Goal: Transaction & Acquisition: Purchase product/service

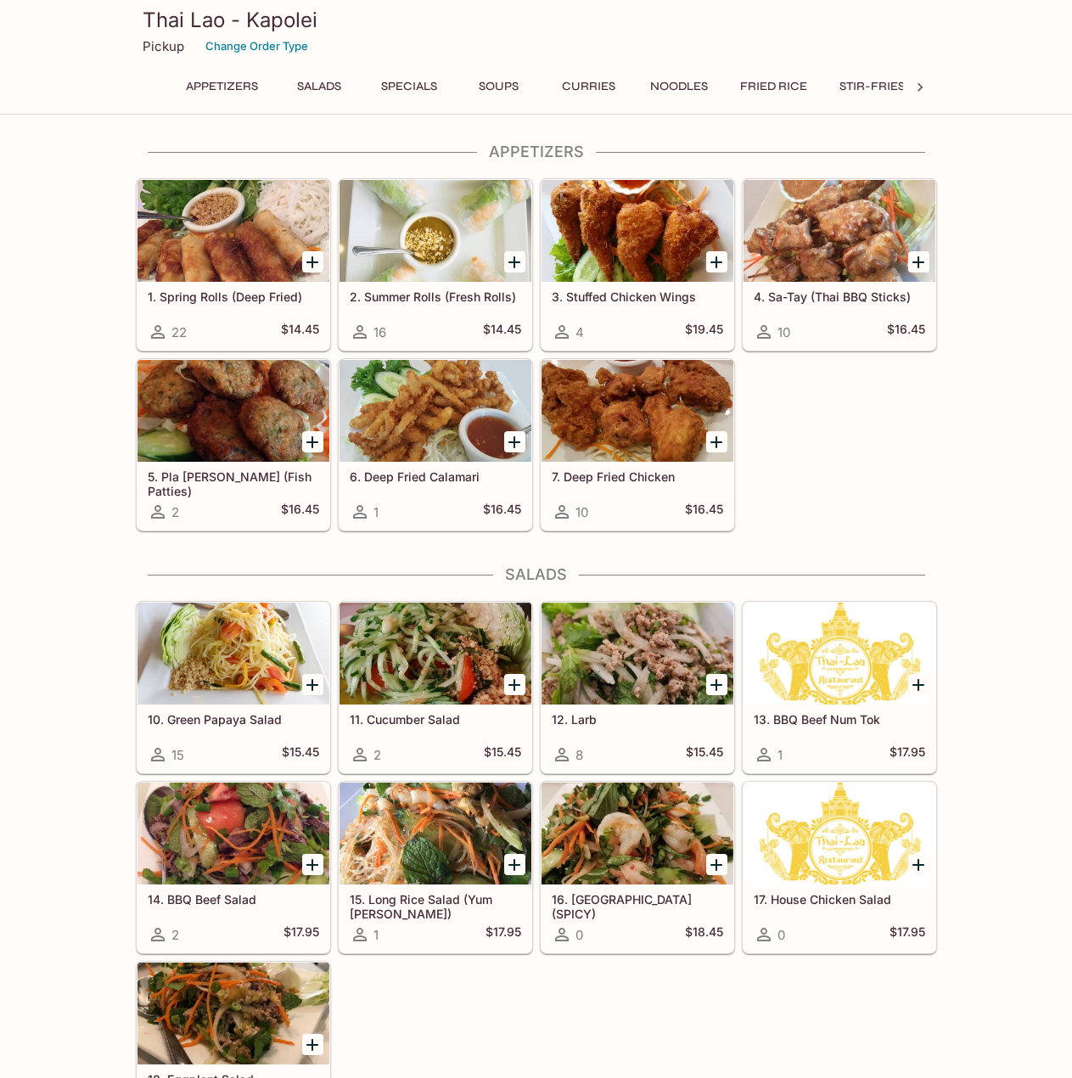
click at [316, 256] on icon "Add 1. Spring Rolls (Deep Fried)" at bounding box center [312, 262] width 20 height 20
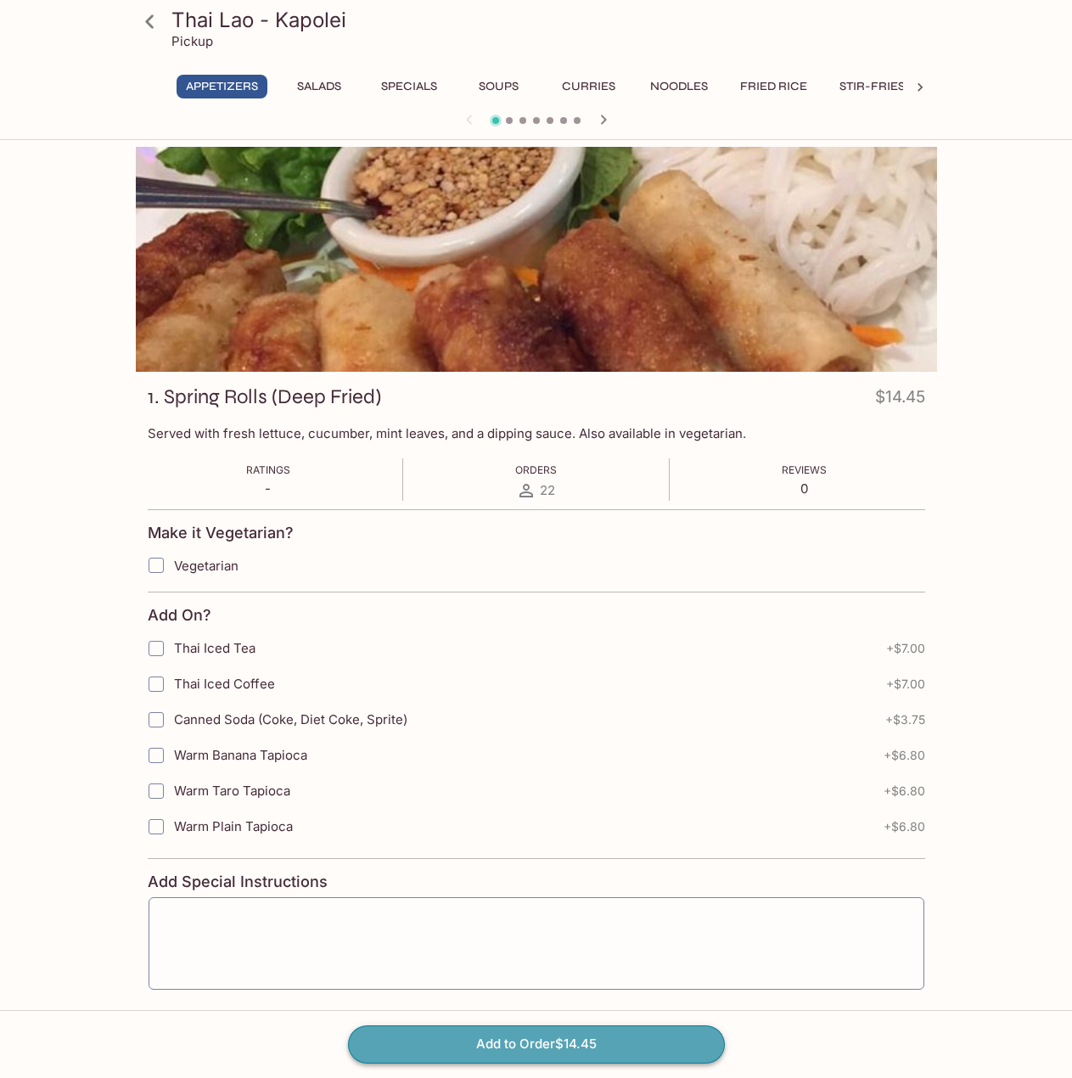
click at [551, 1040] on button "Add to Order $14.45" at bounding box center [536, 1043] width 377 height 37
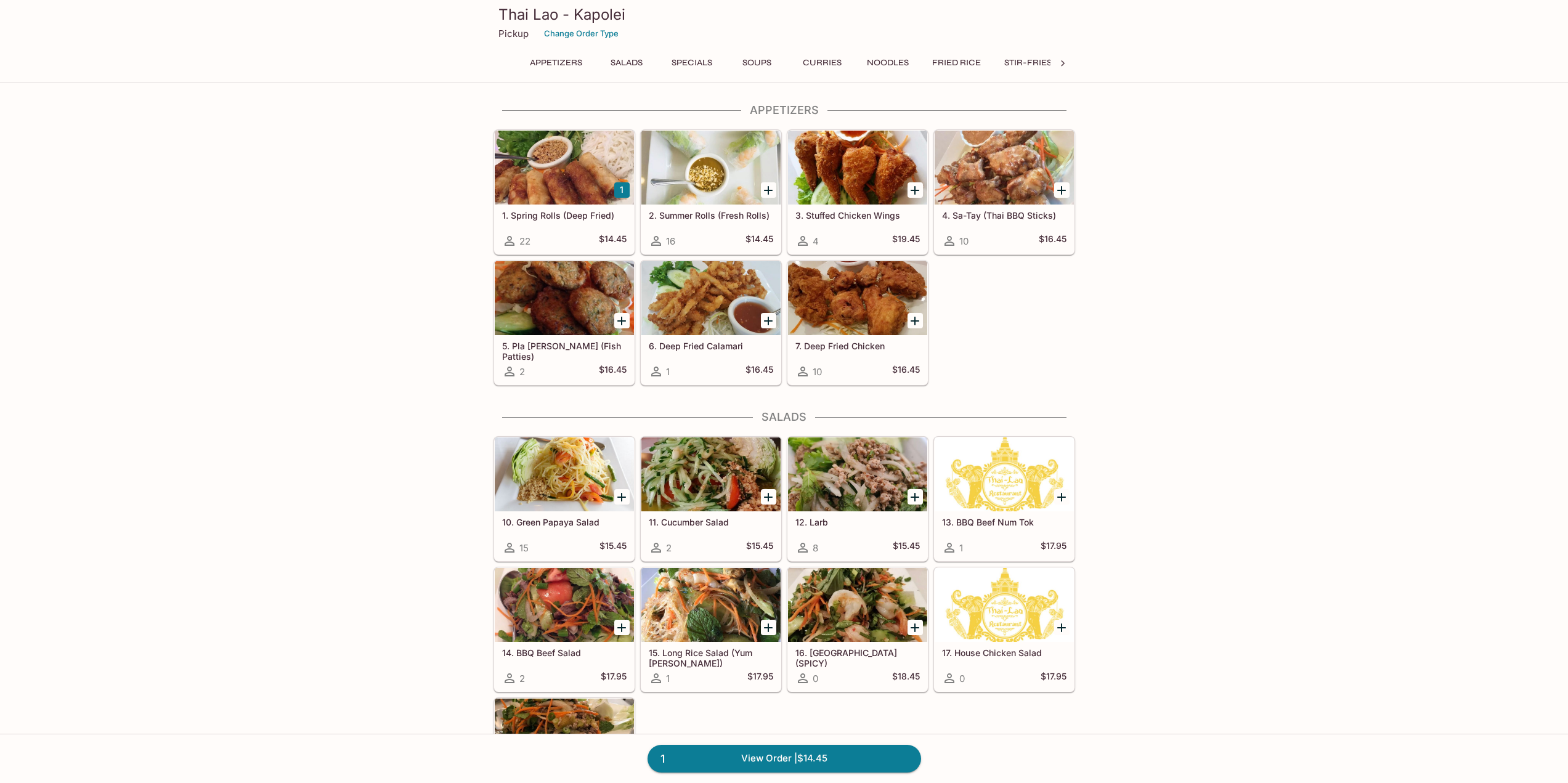
click at [916, 187] on icon "Add 3. Stuffed Chicken Wings" at bounding box center [915, 190] width 9 height 9
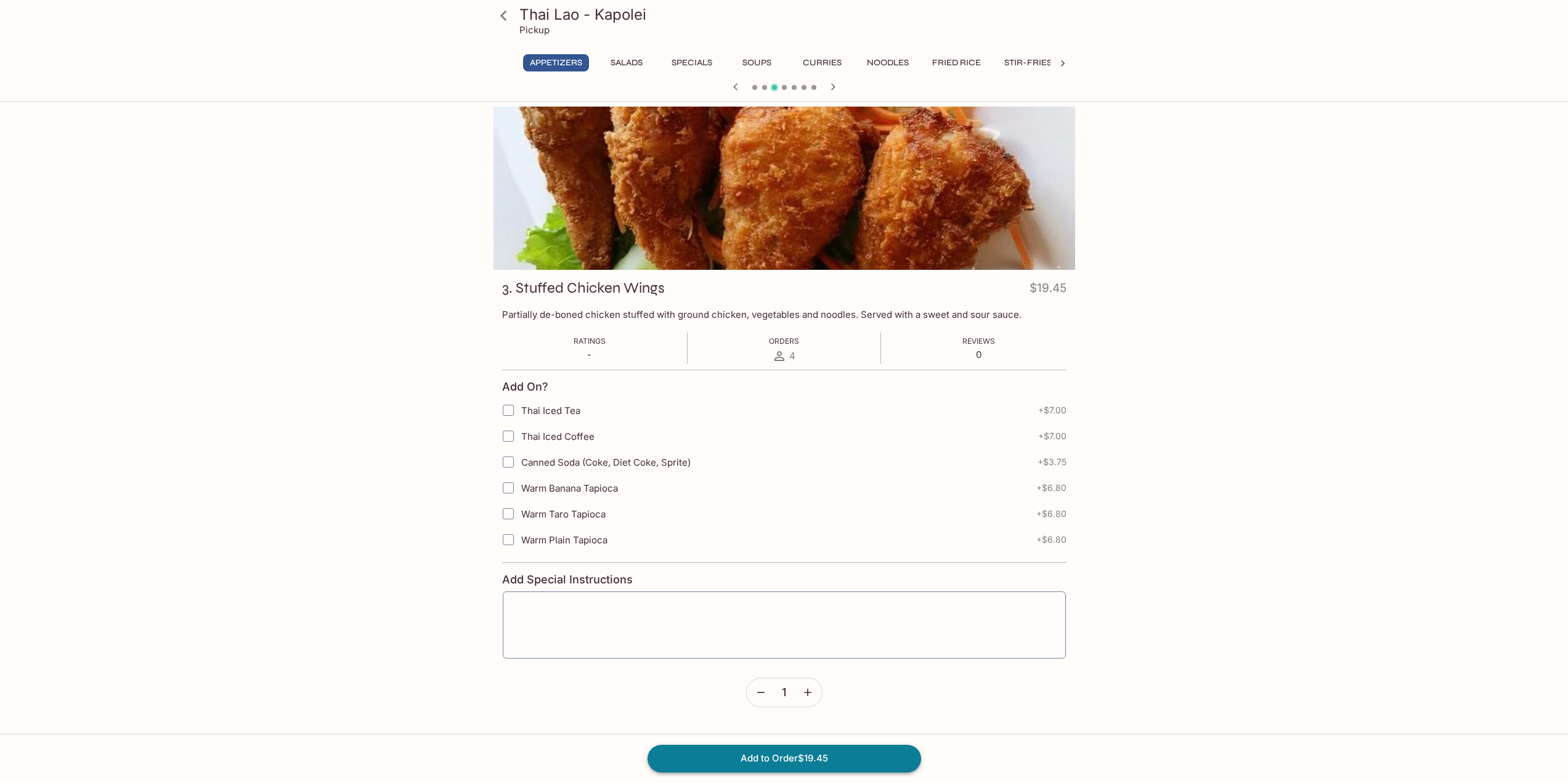
click at [773, 763] on button "Add to Order $19.45" at bounding box center [784, 758] width 274 height 27
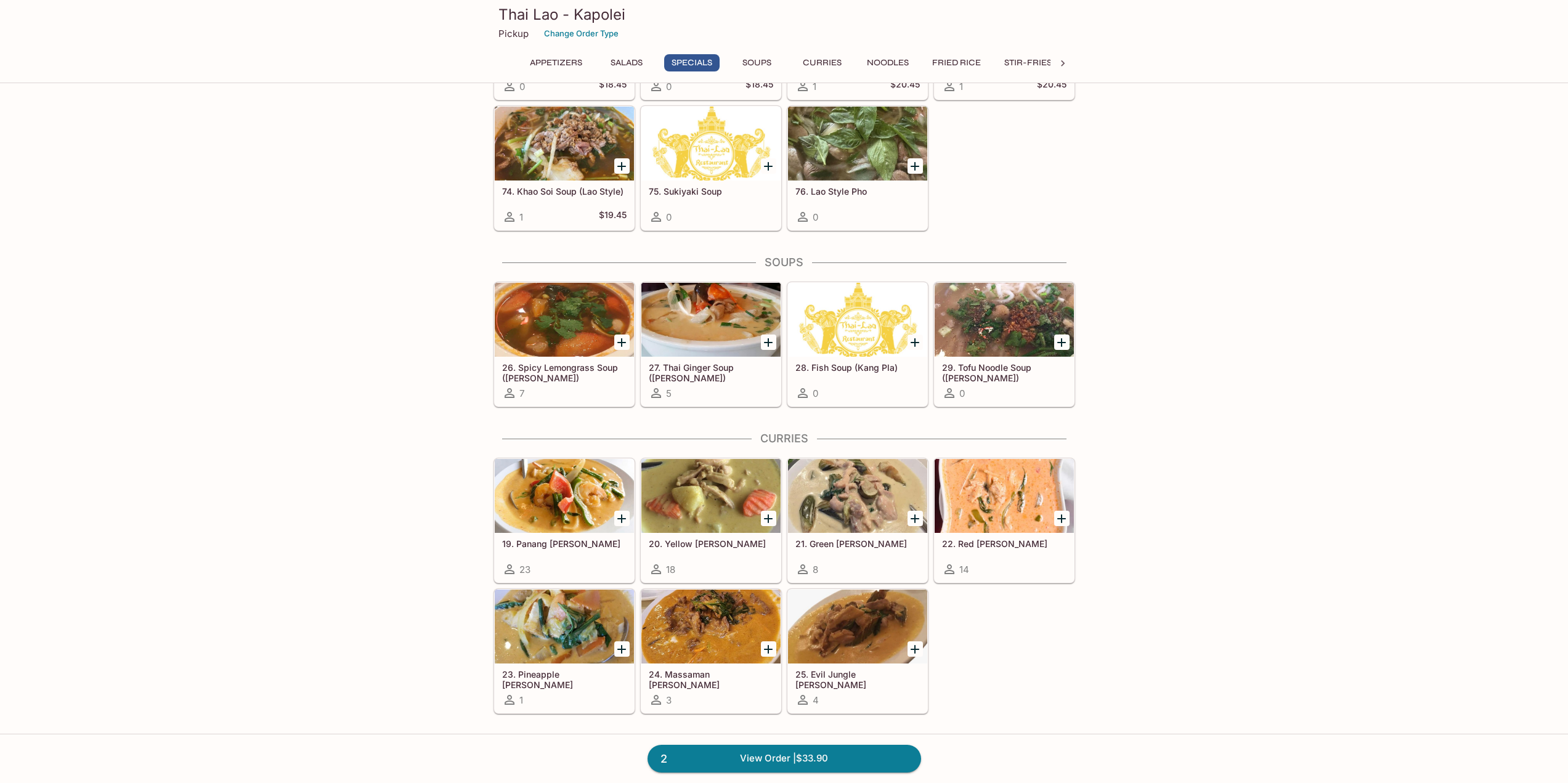
scroll to position [1171, 0]
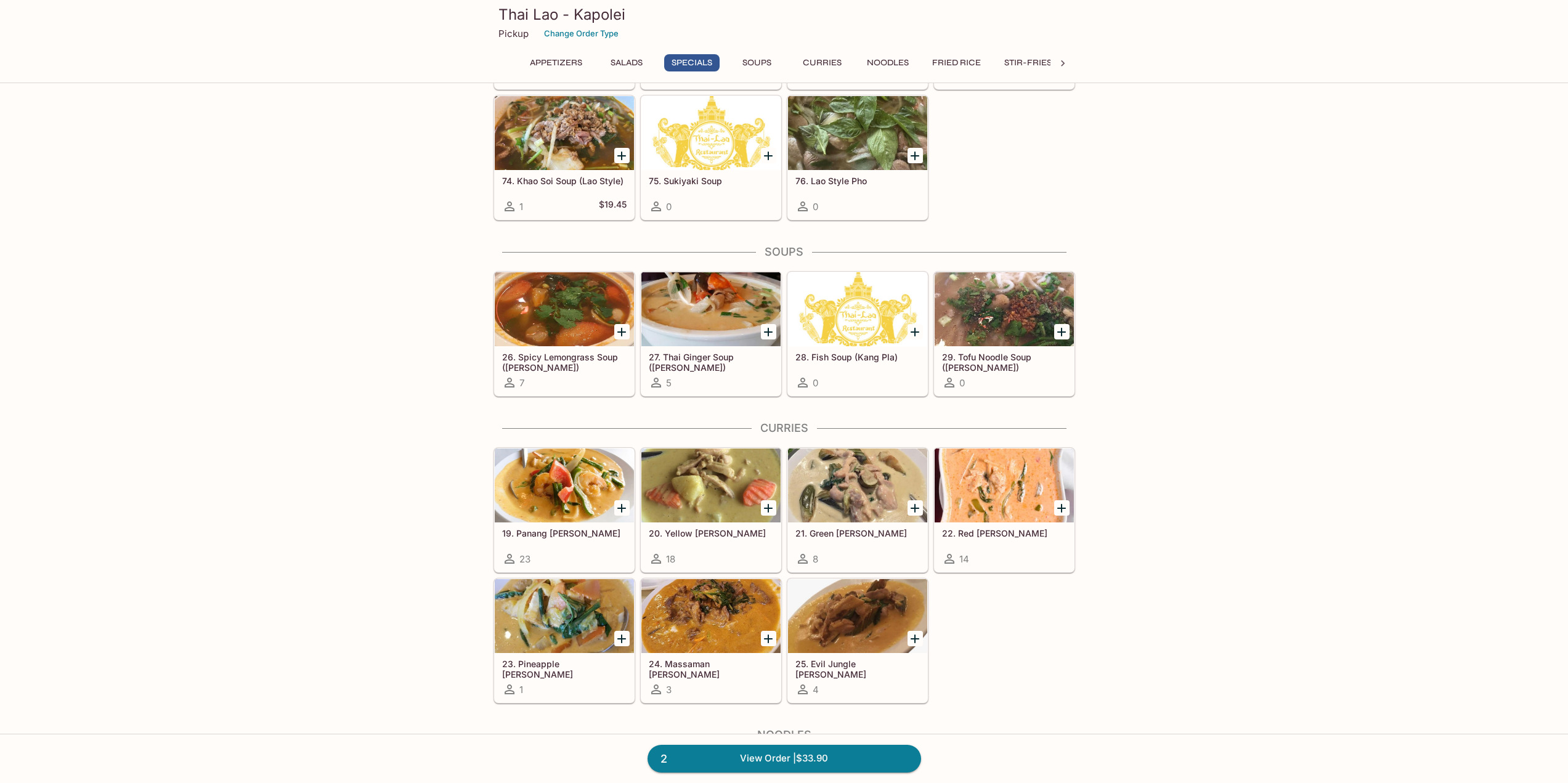
click at [593, 535] on h5 "19. Panang [PERSON_NAME]" at bounding box center [564, 533] width 124 height 10
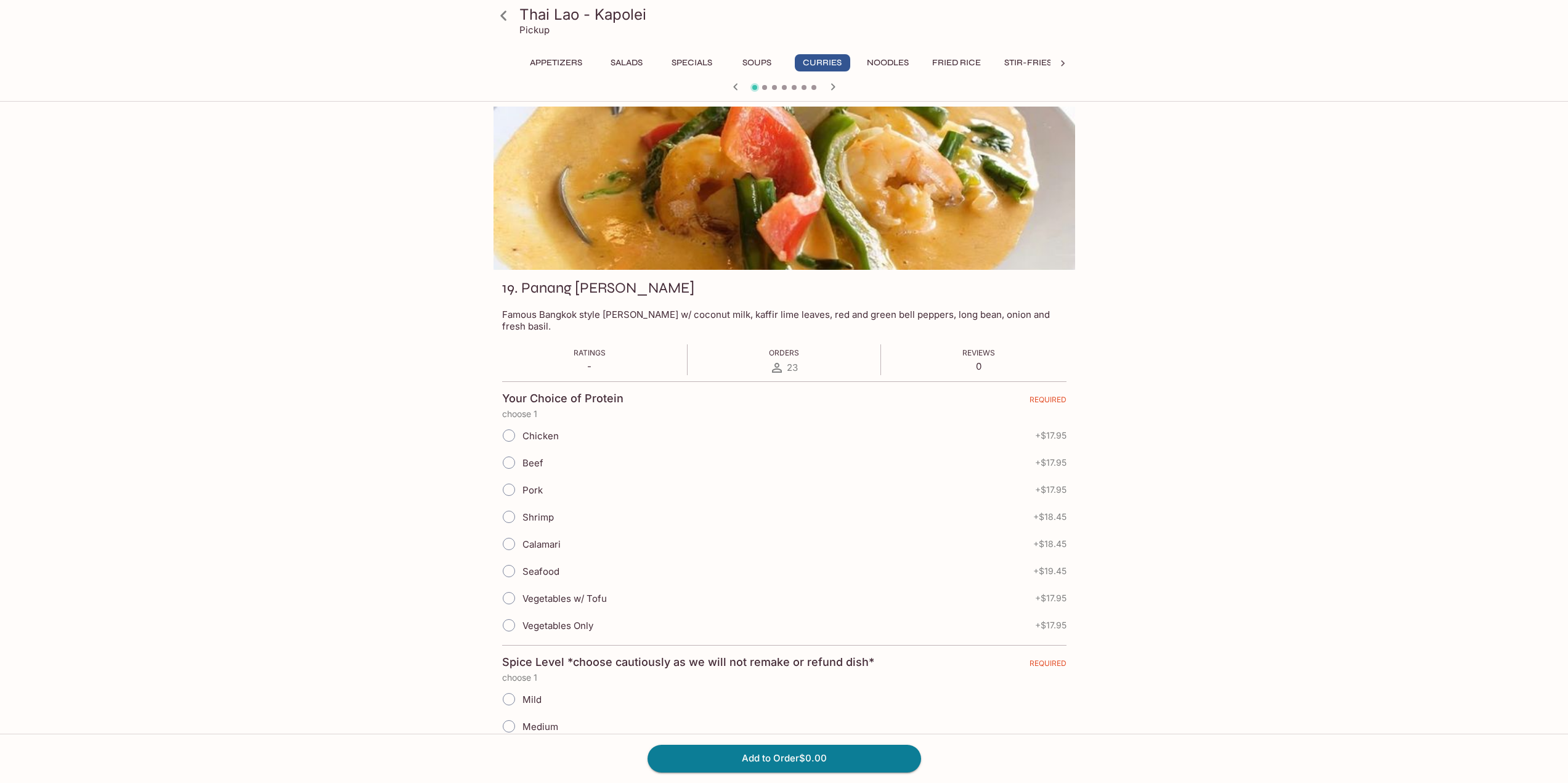
click at [522, 479] on input "Pork" at bounding box center [509, 490] width 26 height 26
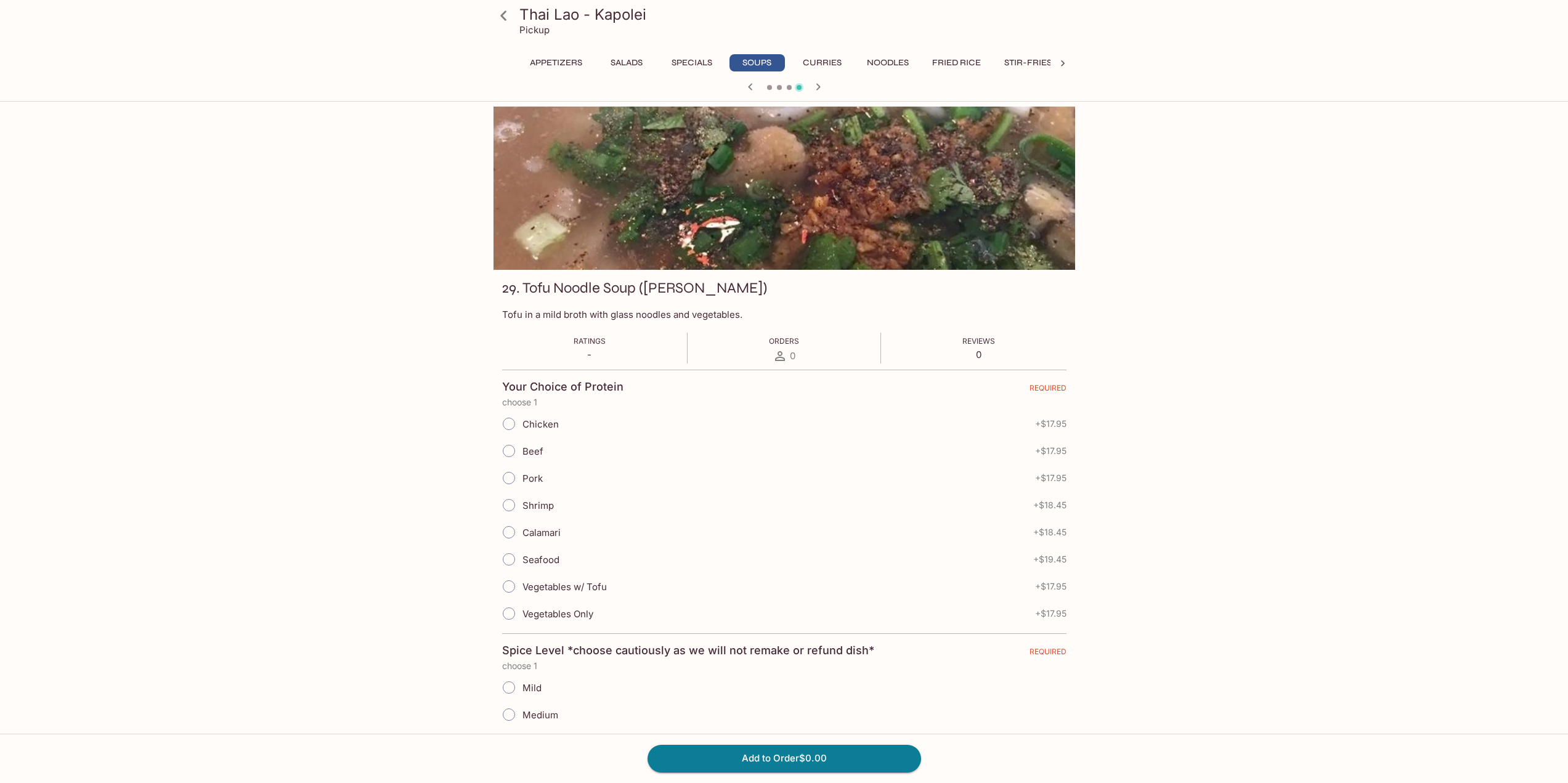
click at [553, 565] on span "Seafood" at bounding box center [540, 560] width 37 height 12
click at [522, 565] on input "Seafood" at bounding box center [509, 560] width 26 height 26
radio input "true"
click at [532, 718] on span "Medium" at bounding box center [540, 715] width 36 height 12
click at [522, 718] on input "Medium" at bounding box center [509, 715] width 26 height 26
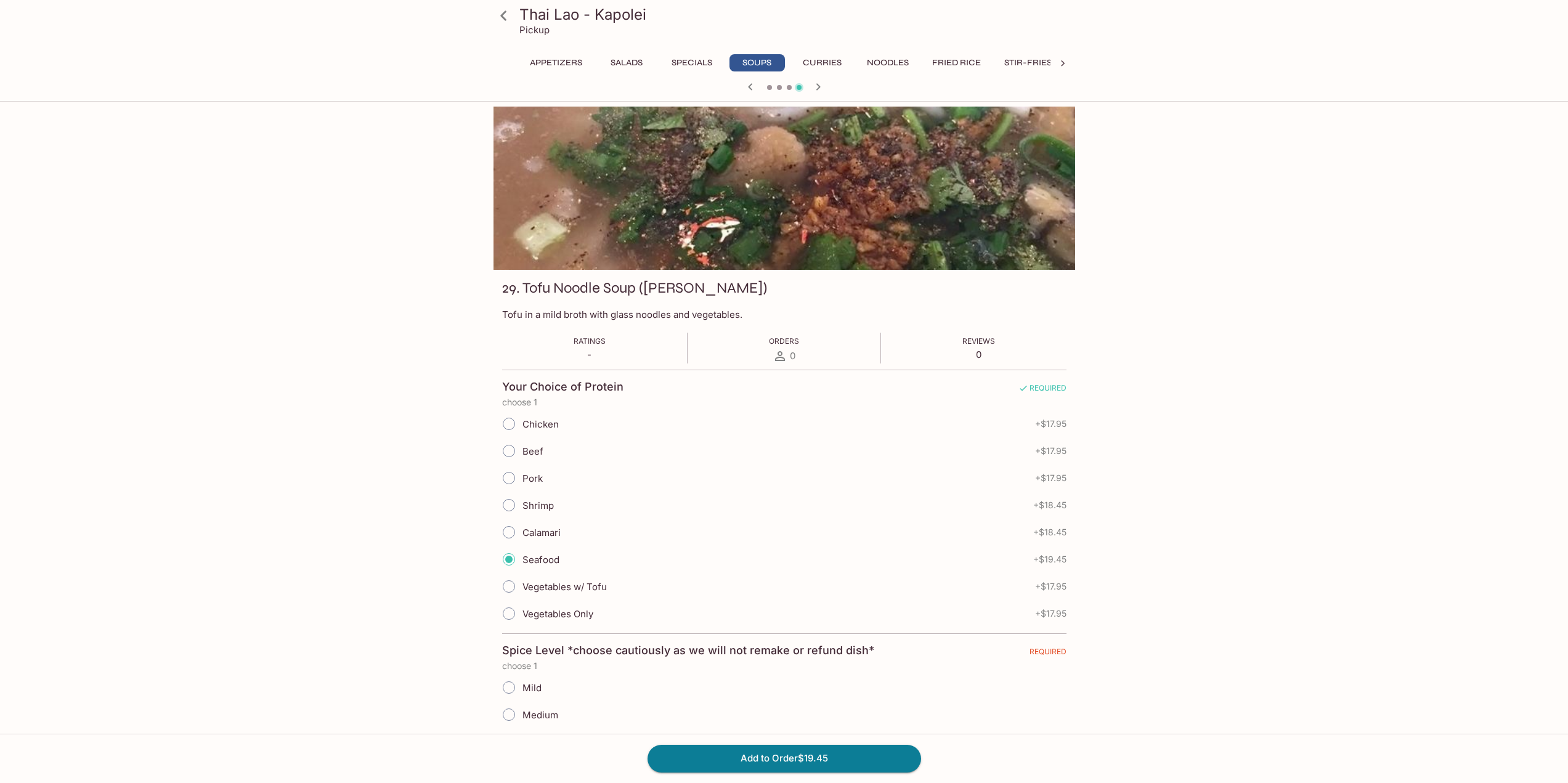
radio input "true"
click at [837, 57] on button "Curries" at bounding box center [822, 63] width 55 height 17
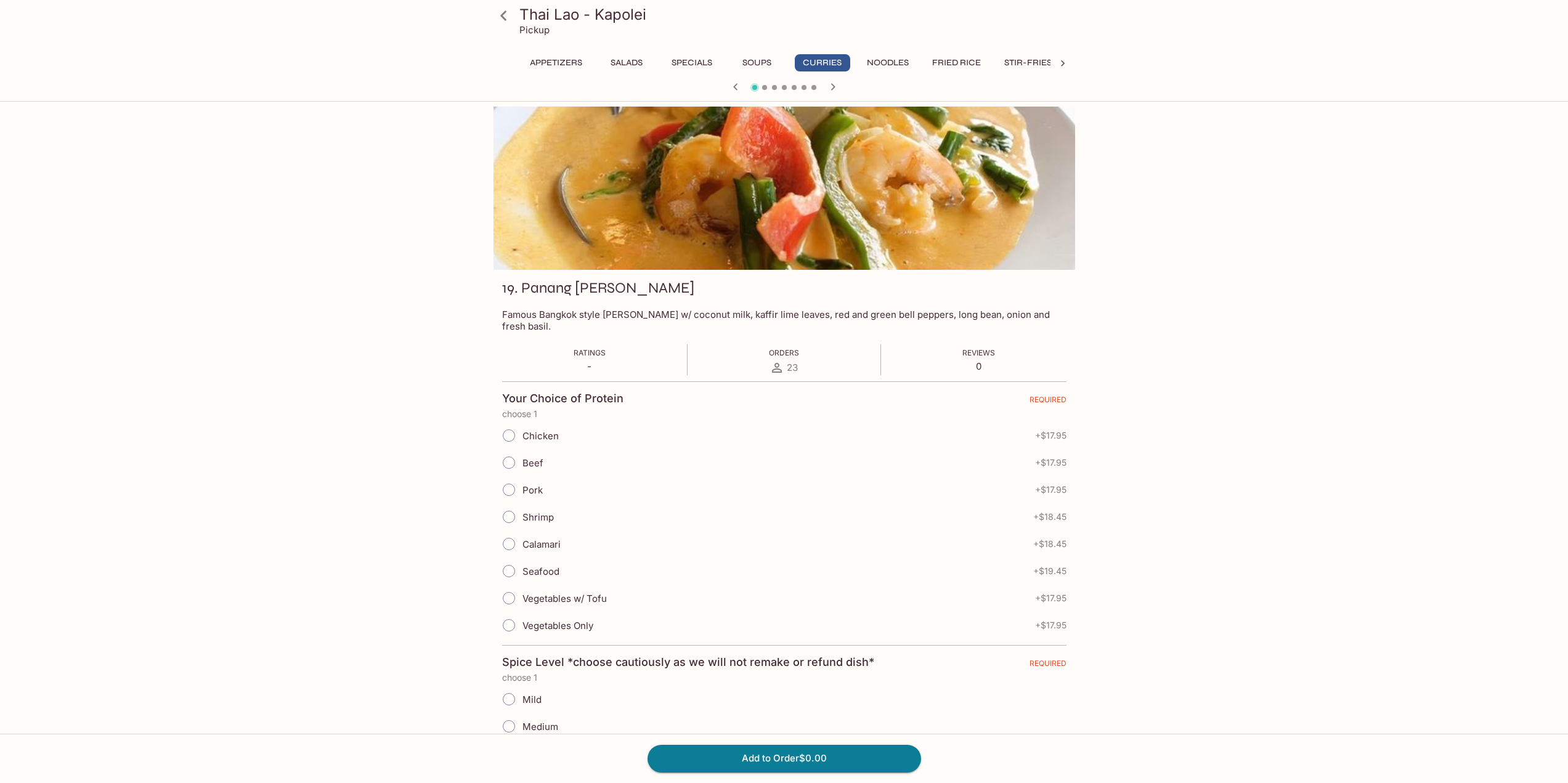
click at [505, 559] on input "Seafood" at bounding box center [509, 572] width 26 height 26
radio input "true"
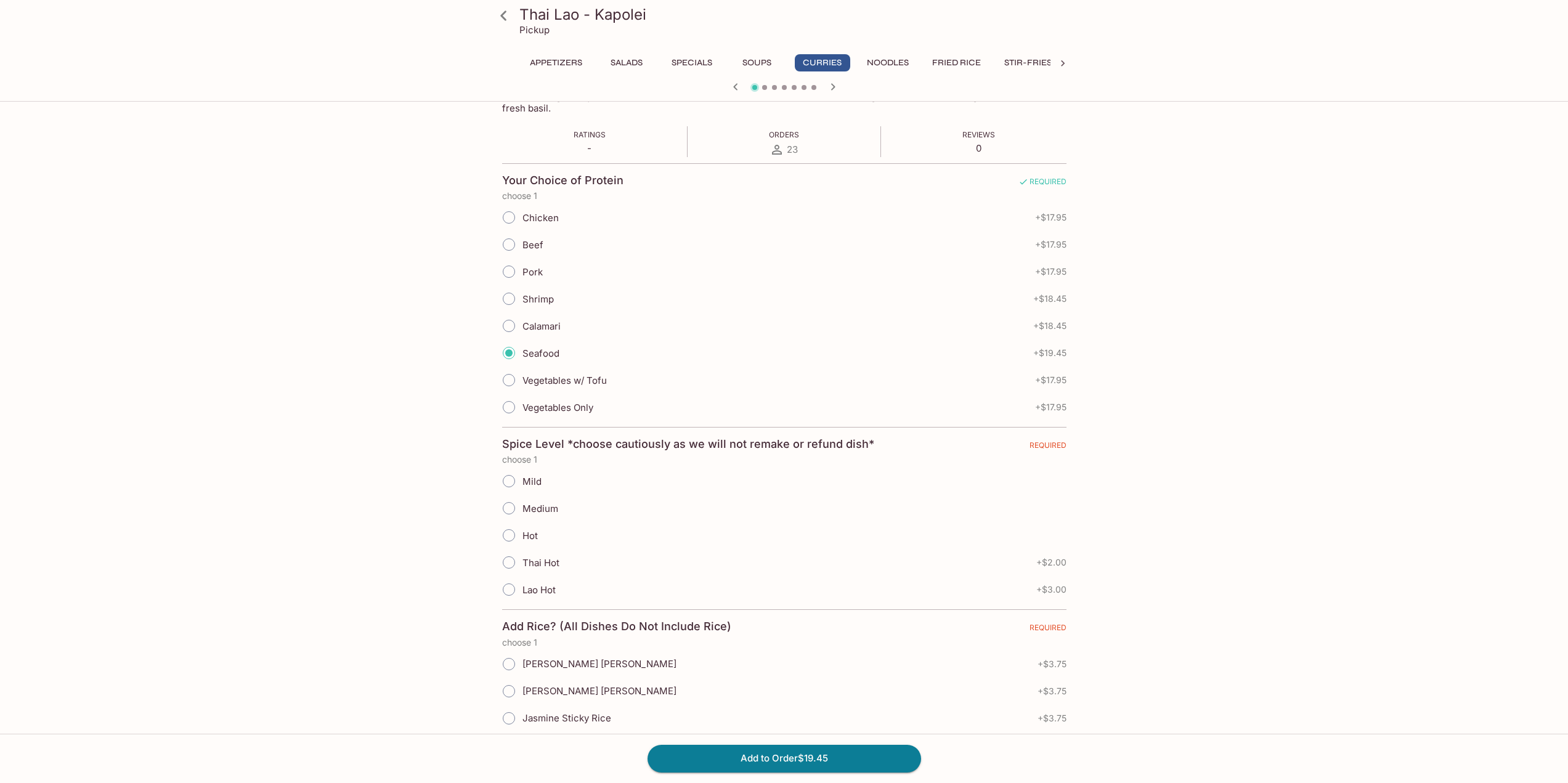
scroll to position [246, 0]
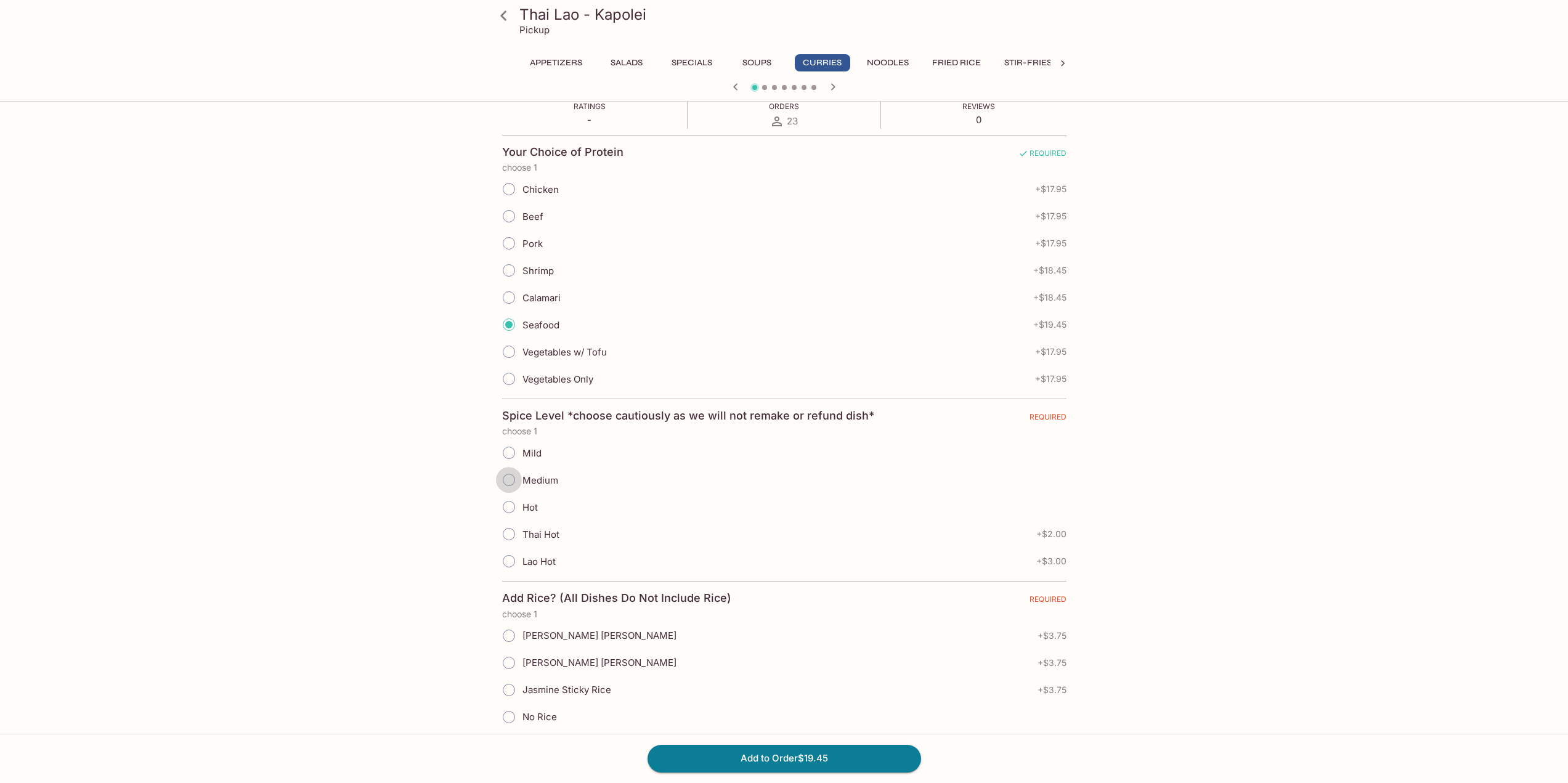
click at [500, 468] on input "Medium" at bounding box center [509, 480] width 26 height 26
radio input "true"
click at [504, 677] on input "Jasmine Sticky Rice" at bounding box center [509, 690] width 26 height 26
radio input "true"
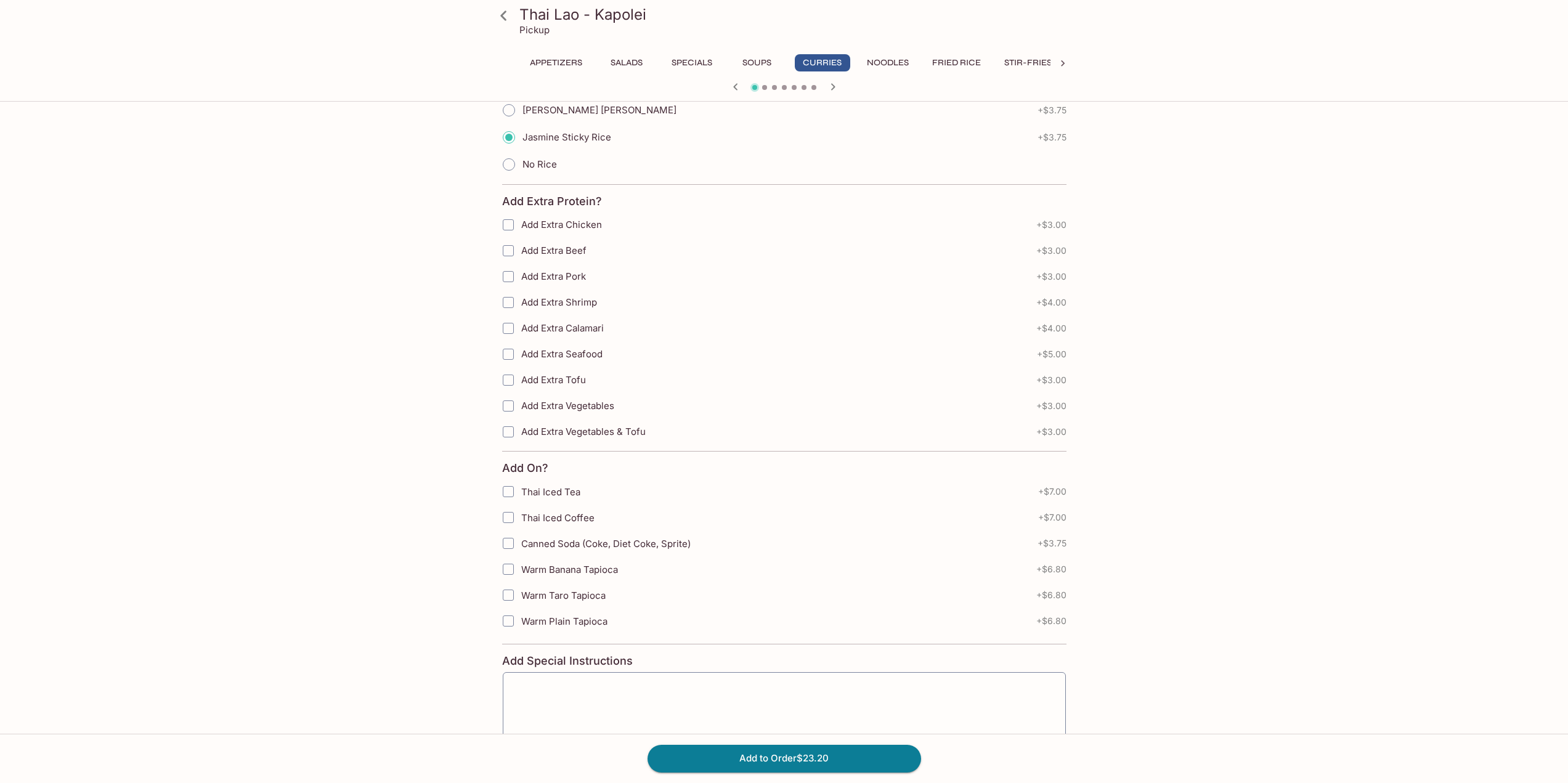
scroll to position [801, 0]
click at [547, 484] on span "Thai Iced Tea" at bounding box center [551, 490] width 59 height 12
click at [521, 481] on input "Thai Iced Tea" at bounding box center [508, 490] width 25 height 25
checkbox input "true"
click at [824, 753] on button "Add to Order $30.20" at bounding box center [784, 758] width 274 height 27
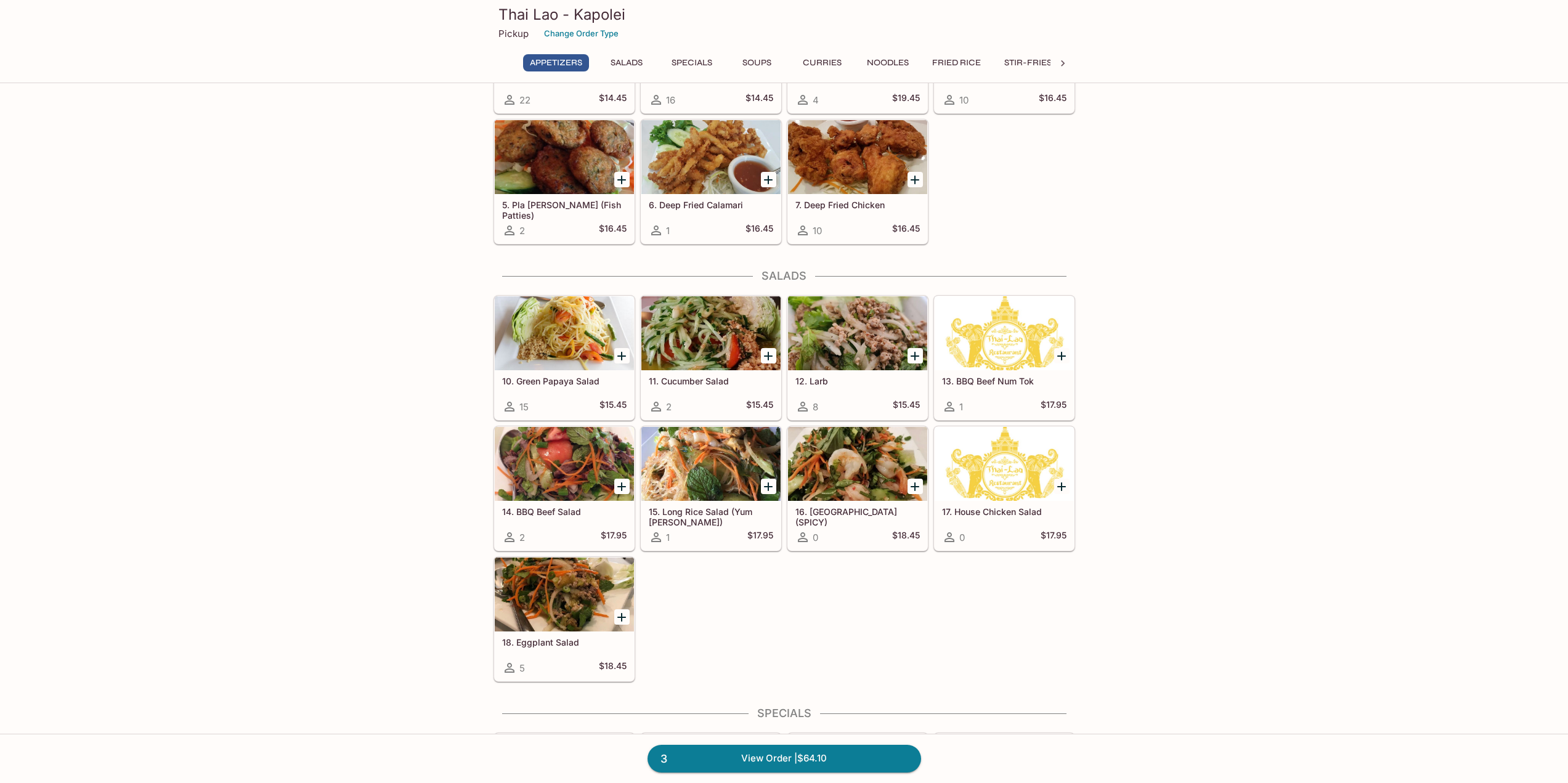
scroll to position [185, 0]
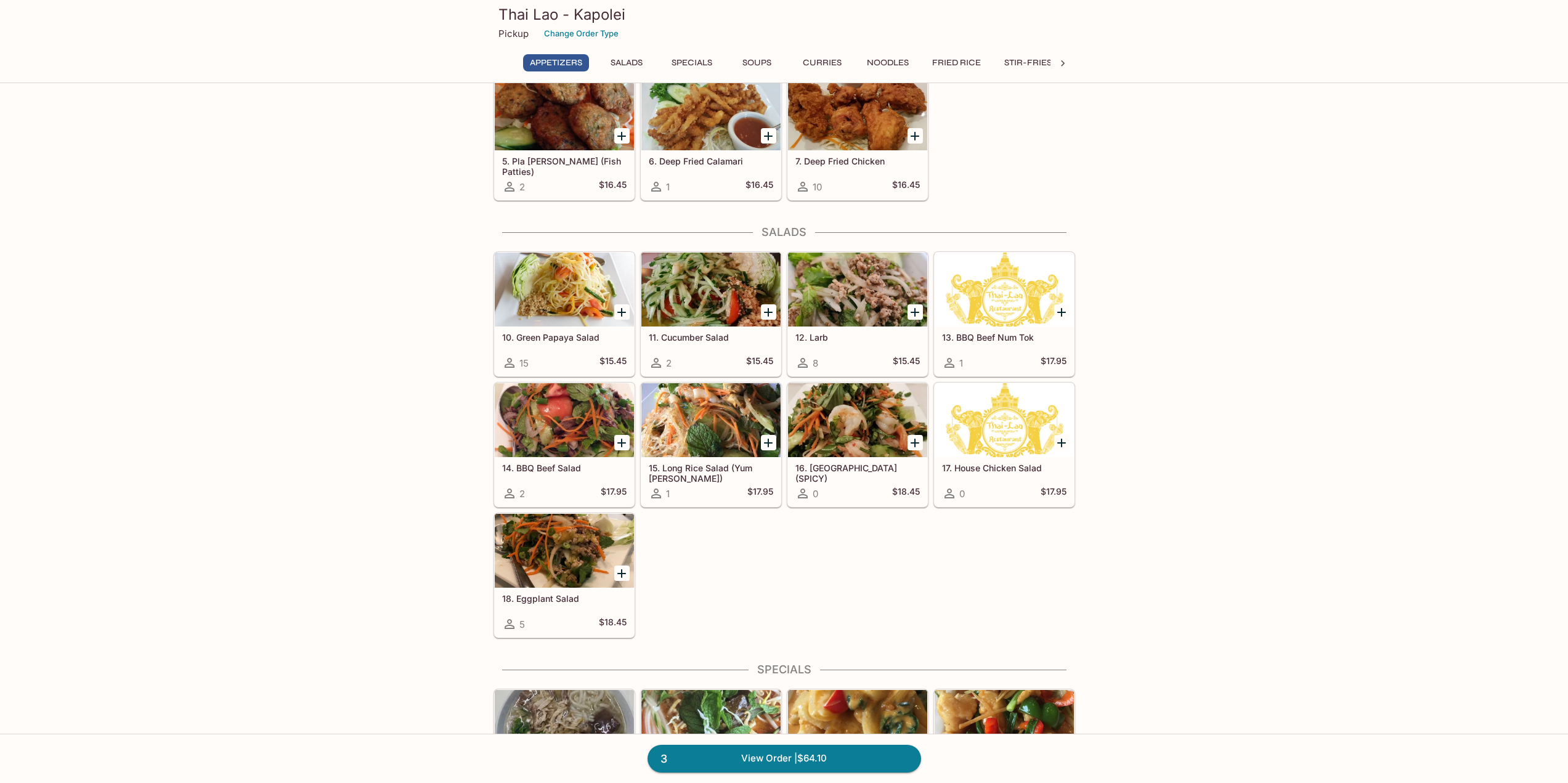
click at [815, 53] on div "Thai Lao - Kapolei Pickup Change Order Type Appetizers Salads Specials Soups Cu…" at bounding box center [784, 39] width 591 height 79
click at [816, 67] on button "Curries" at bounding box center [822, 63] width 55 height 17
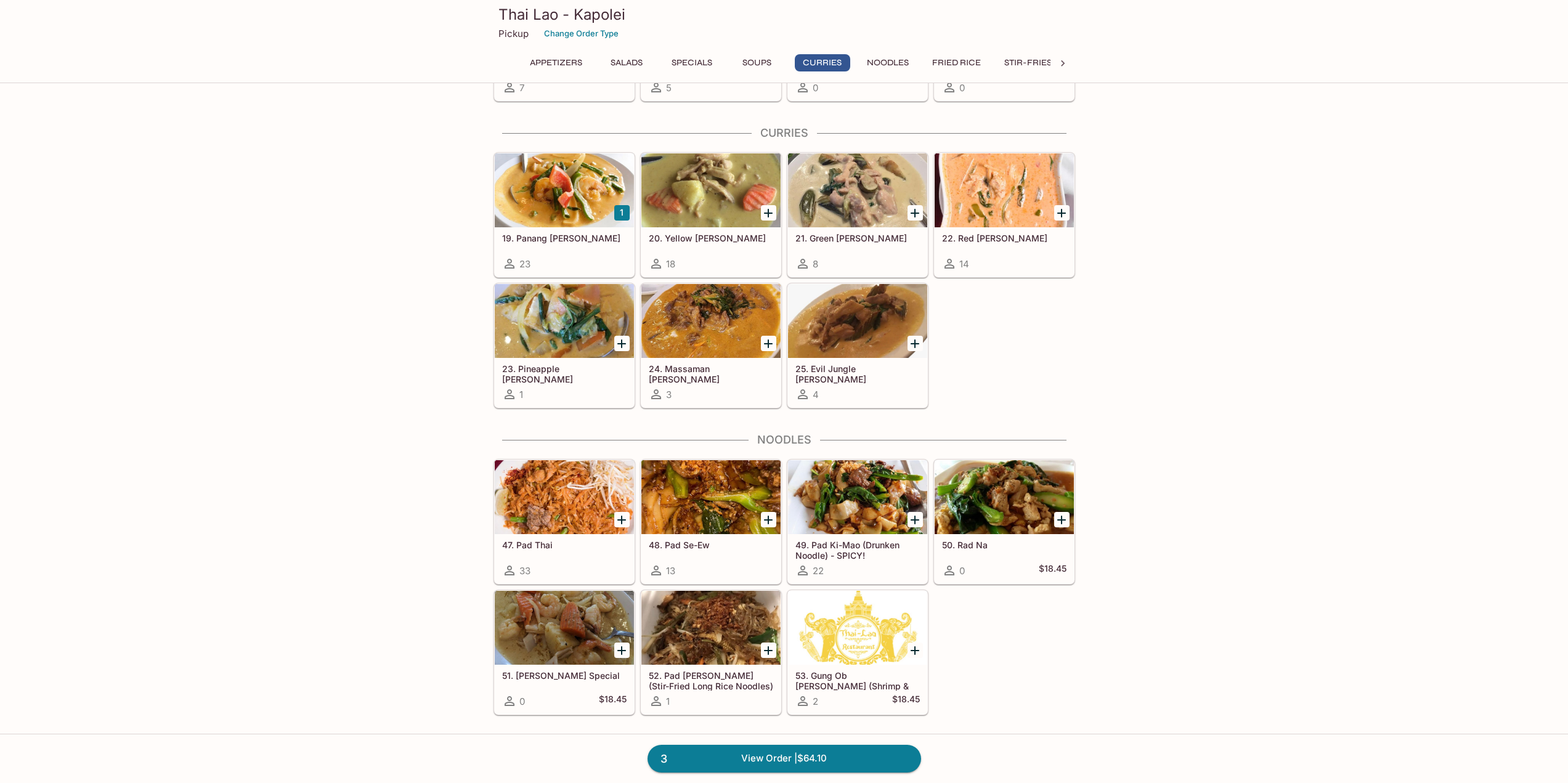
scroll to position [1488, 0]
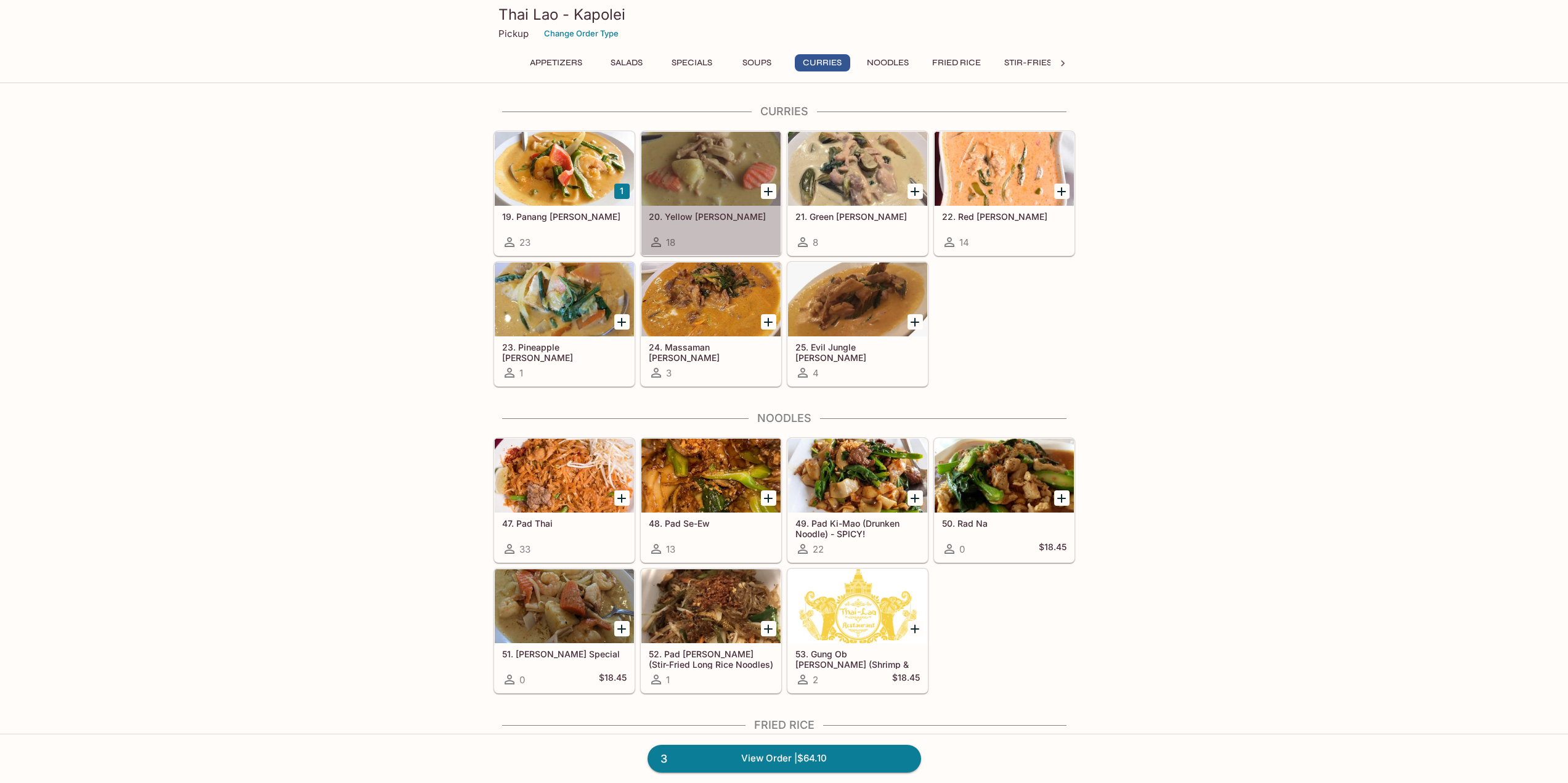
click at [704, 161] on div at bounding box center [711, 169] width 139 height 74
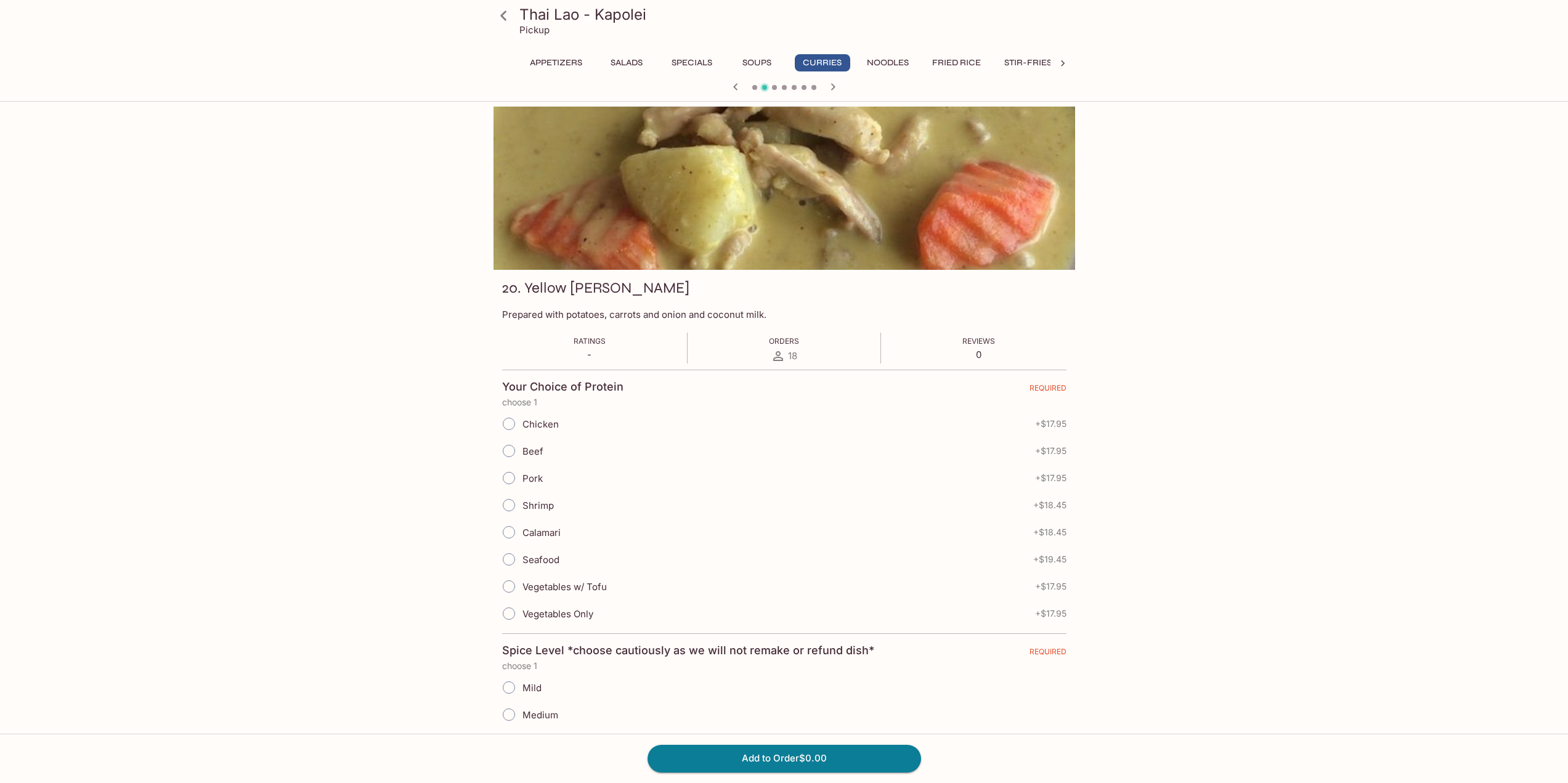
click at [529, 435] on label "Chicken" at bounding box center [527, 423] width 63 height 27
click at [522, 435] on input "Chicken" at bounding box center [509, 424] width 26 height 26
radio input "true"
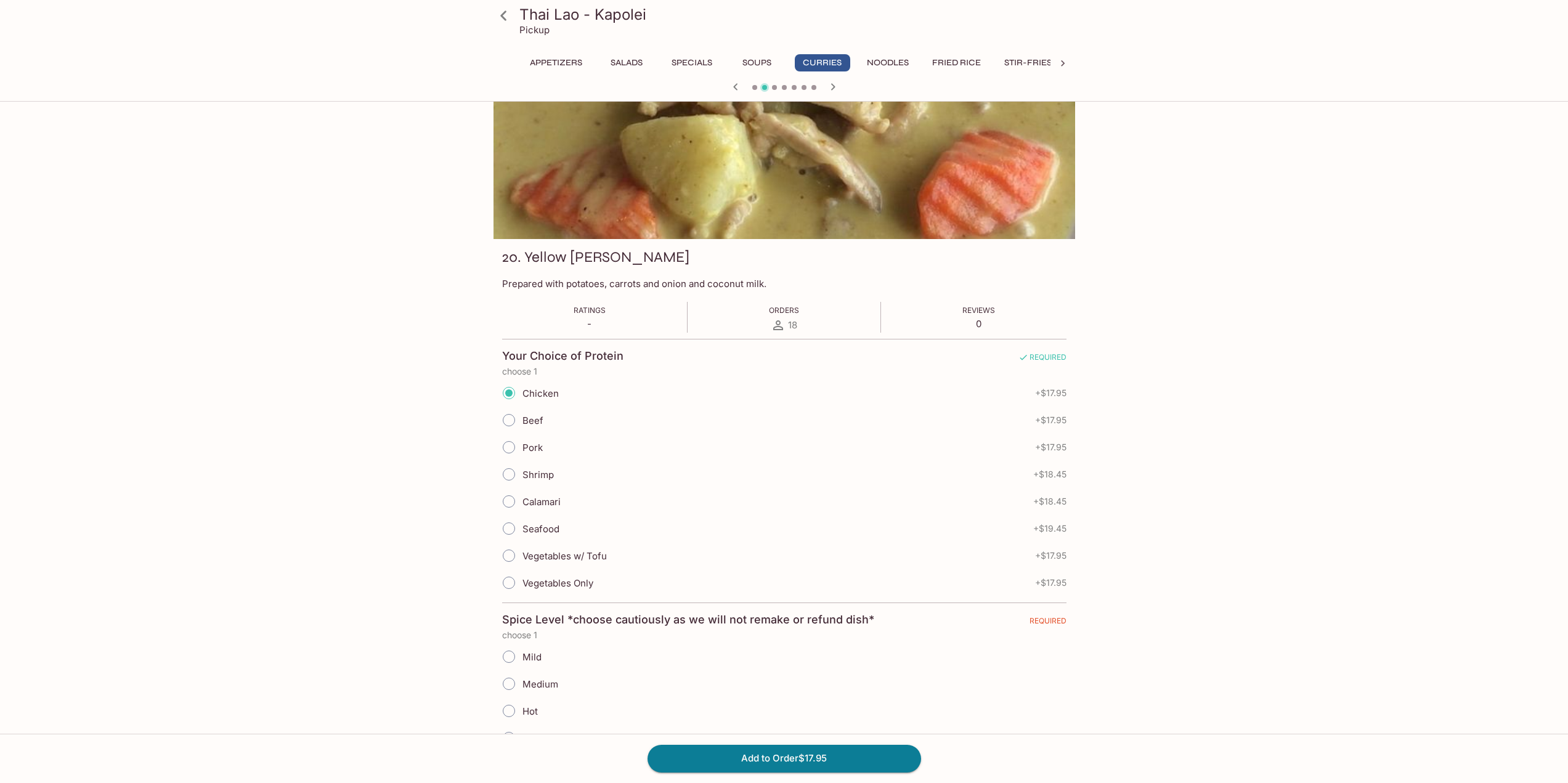
scroll to position [185, 0]
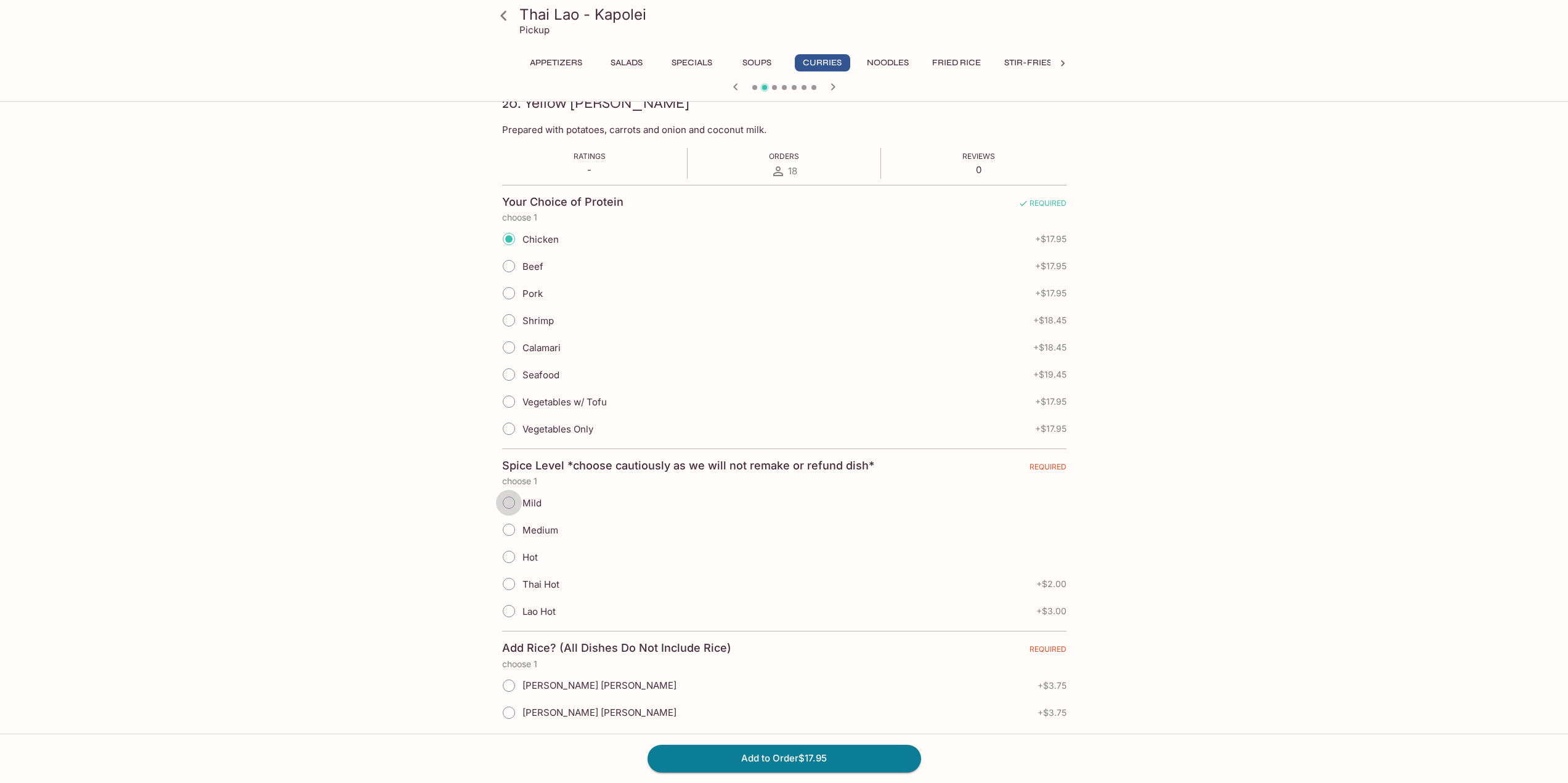
click at [512, 504] on input "Mild" at bounding box center [509, 503] width 26 height 26
radio input "true"
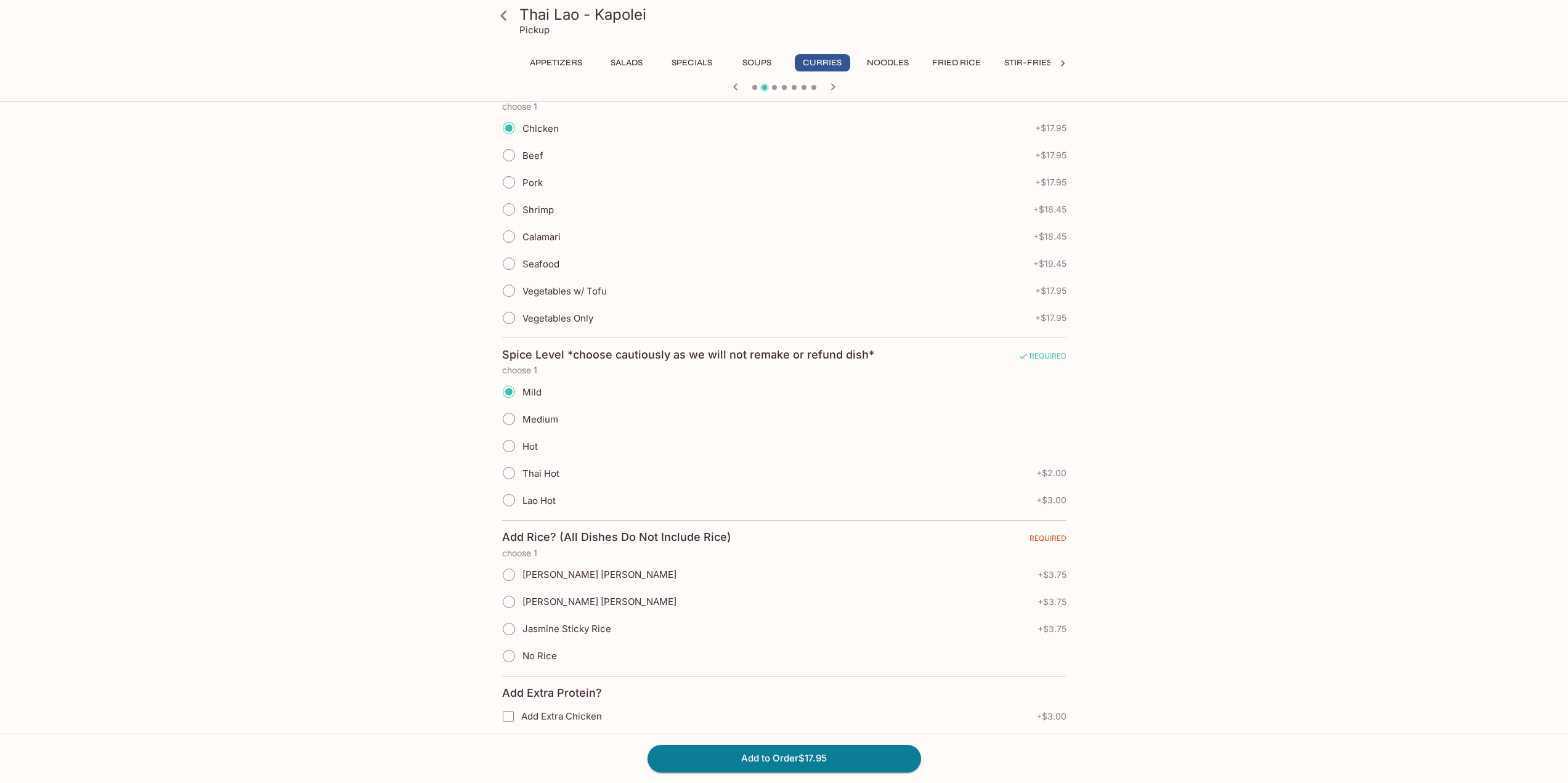
scroll to position [370, 0]
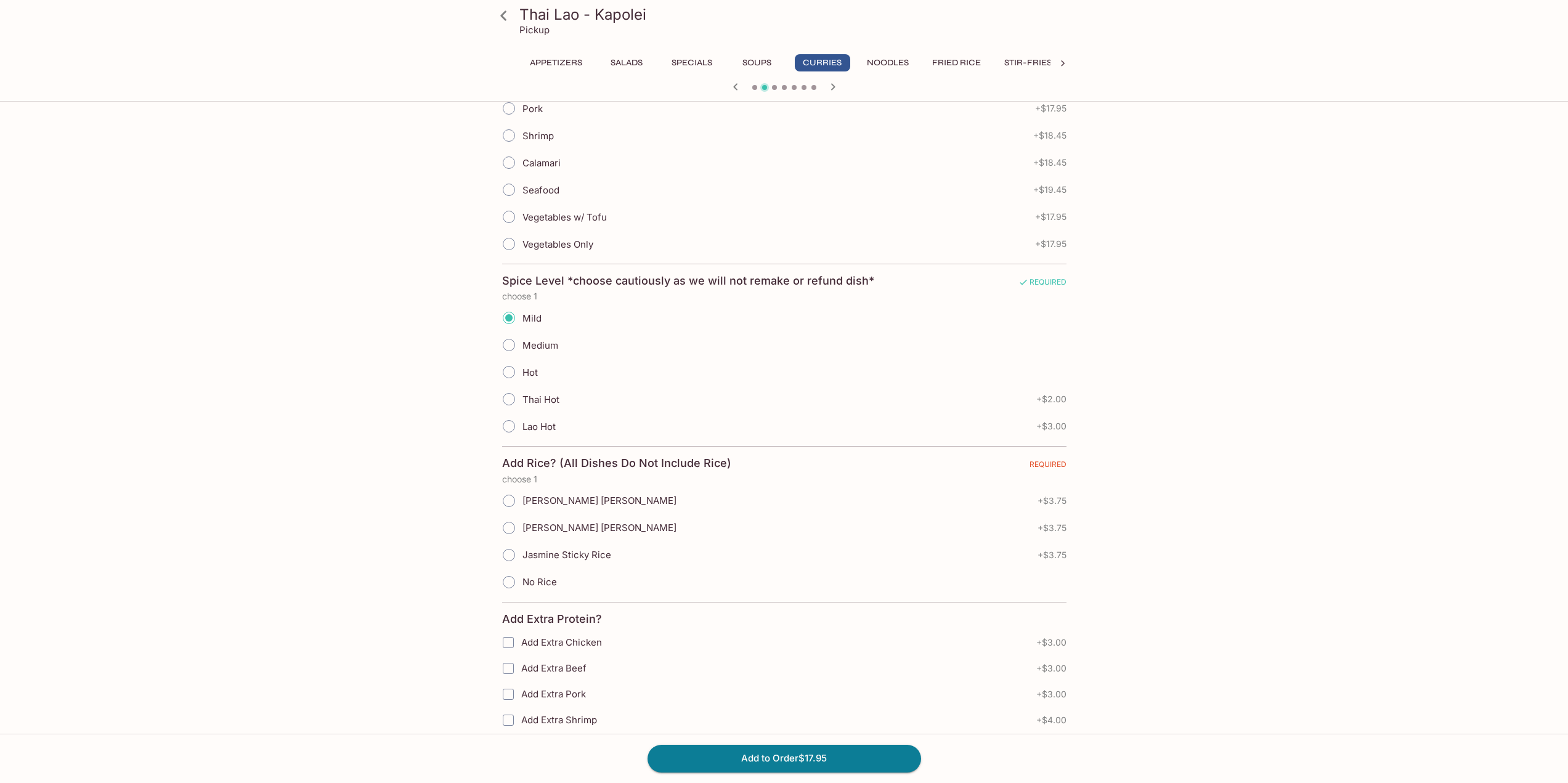
click at [508, 575] on input "No Rice" at bounding box center [509, 583] width 26 height 26
radio input "true"
click at [512, 545] on input "Jasmine Sticky Rice" at bounding box center [509, 556] width 26 height 26
radio input "true"
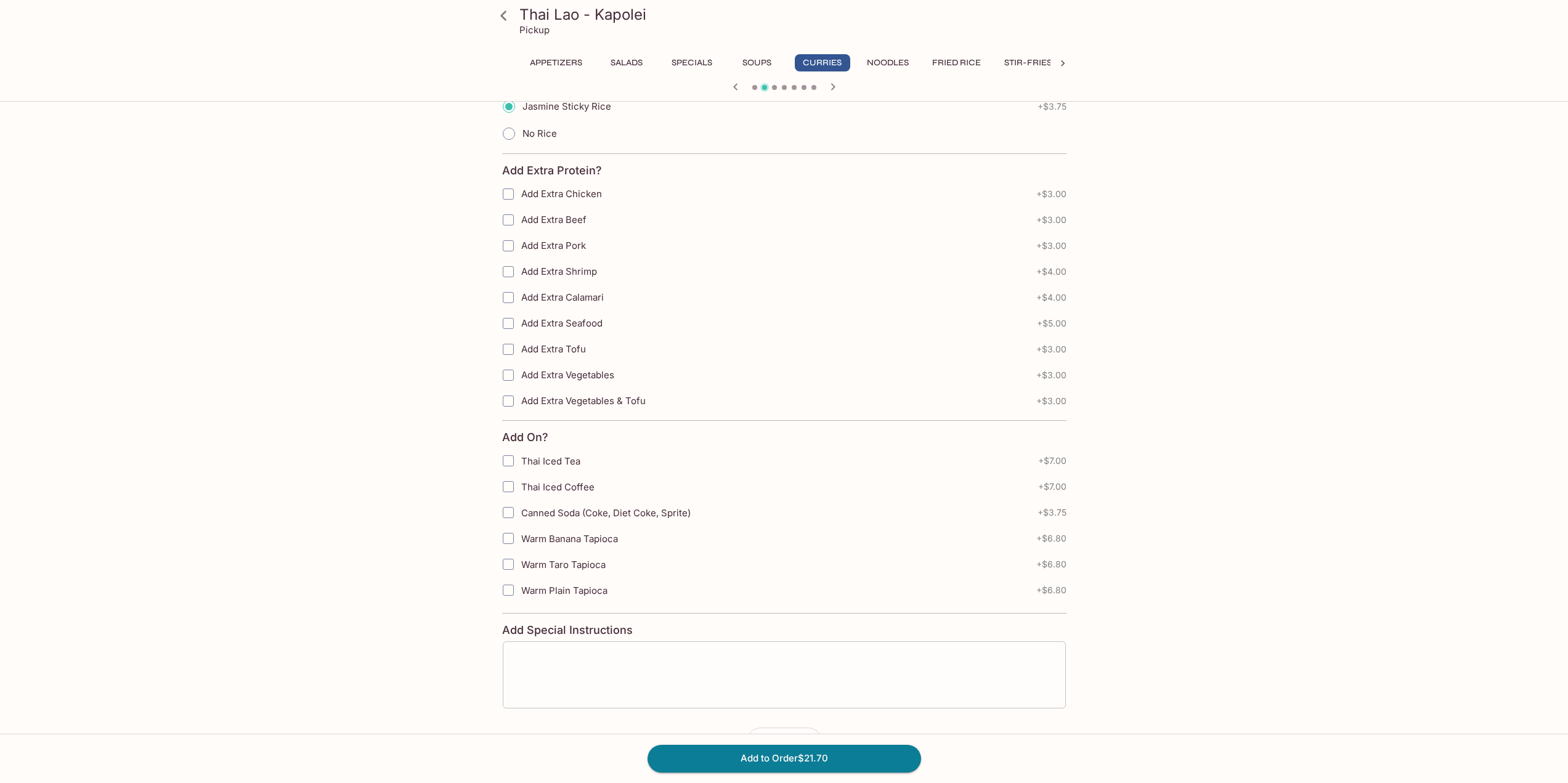
scroll to position [860, 0]
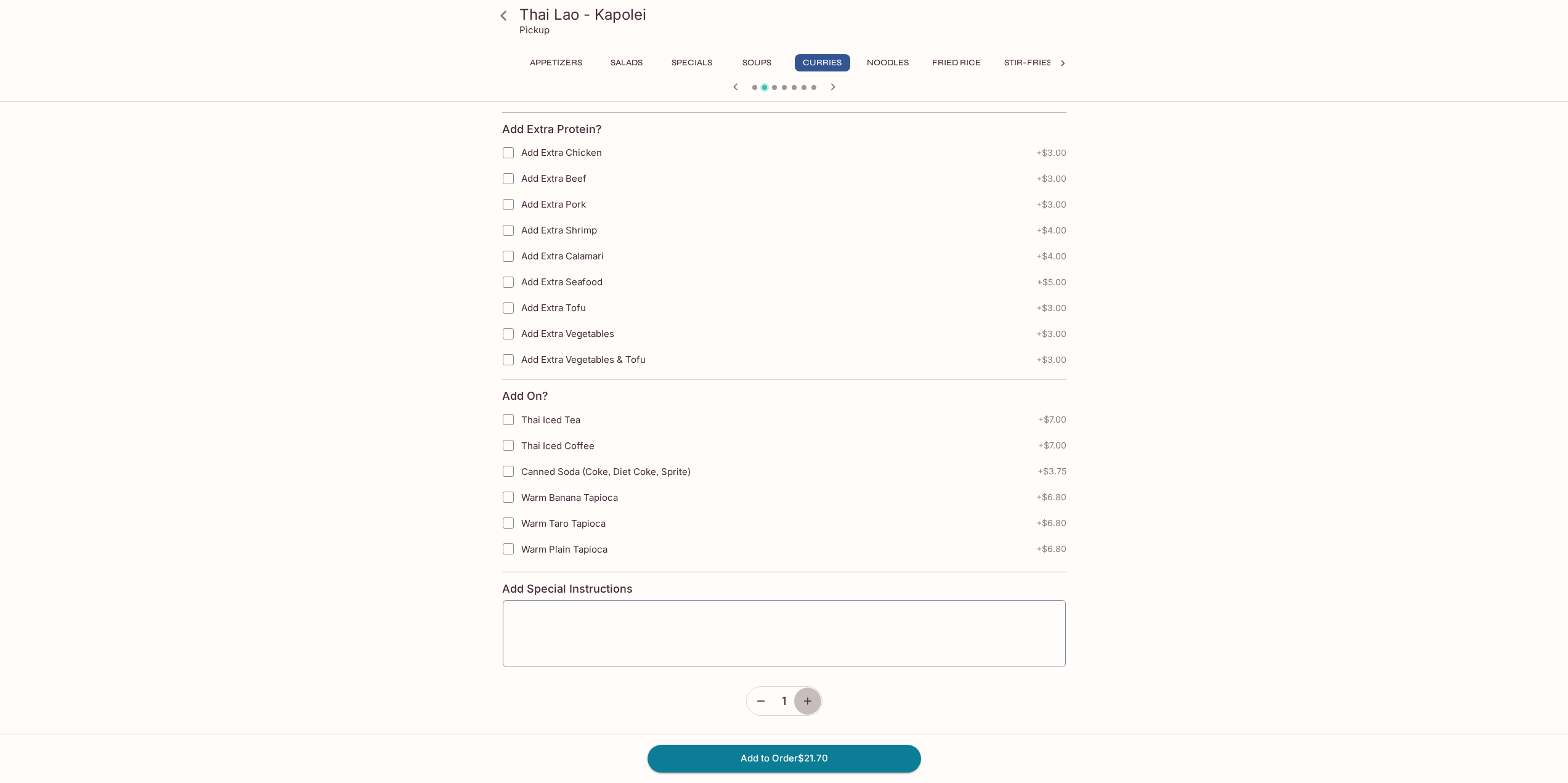
click at [805, 691] on button "button" at bounding box center [808, 701] width 28 height 28
click at [827, 758] on button "Add to Order $43.40" at bounding box center [784, 758] width 274 height 27
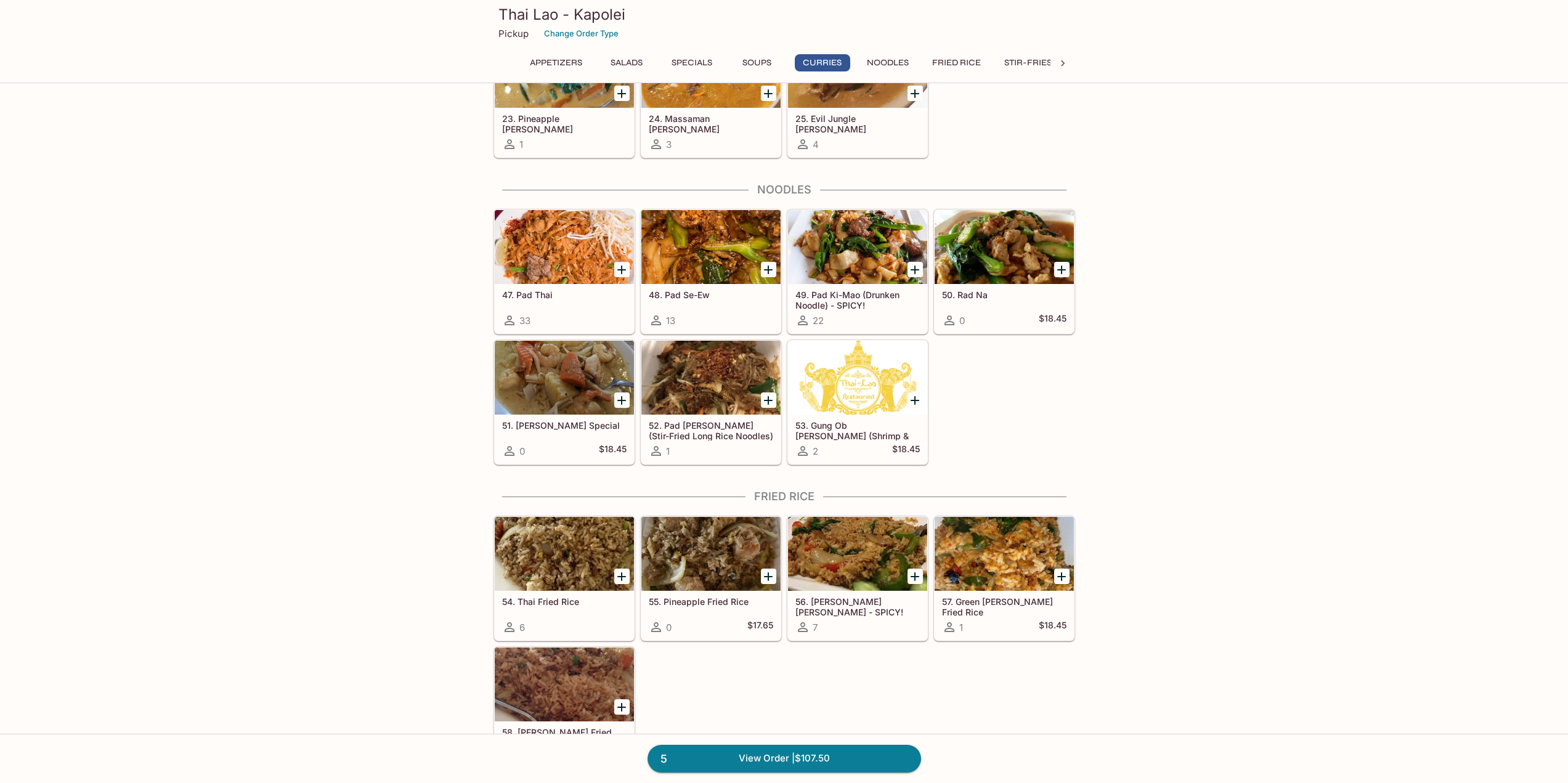
scroll to position [1726, 0]
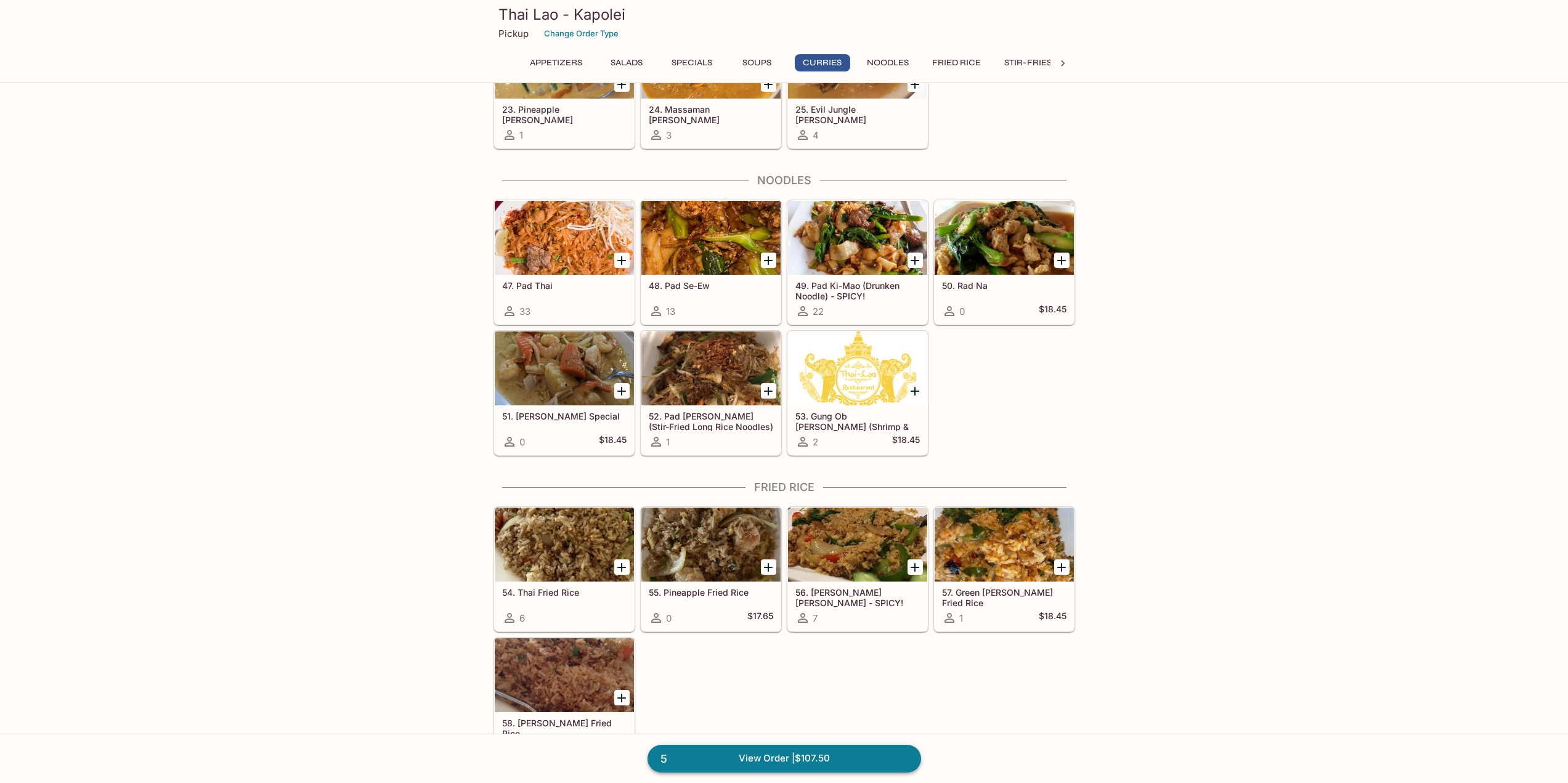
click at [803, 758] on link "5 View Order | $107.50" at bounding box center [784, 758] width 274 height 27
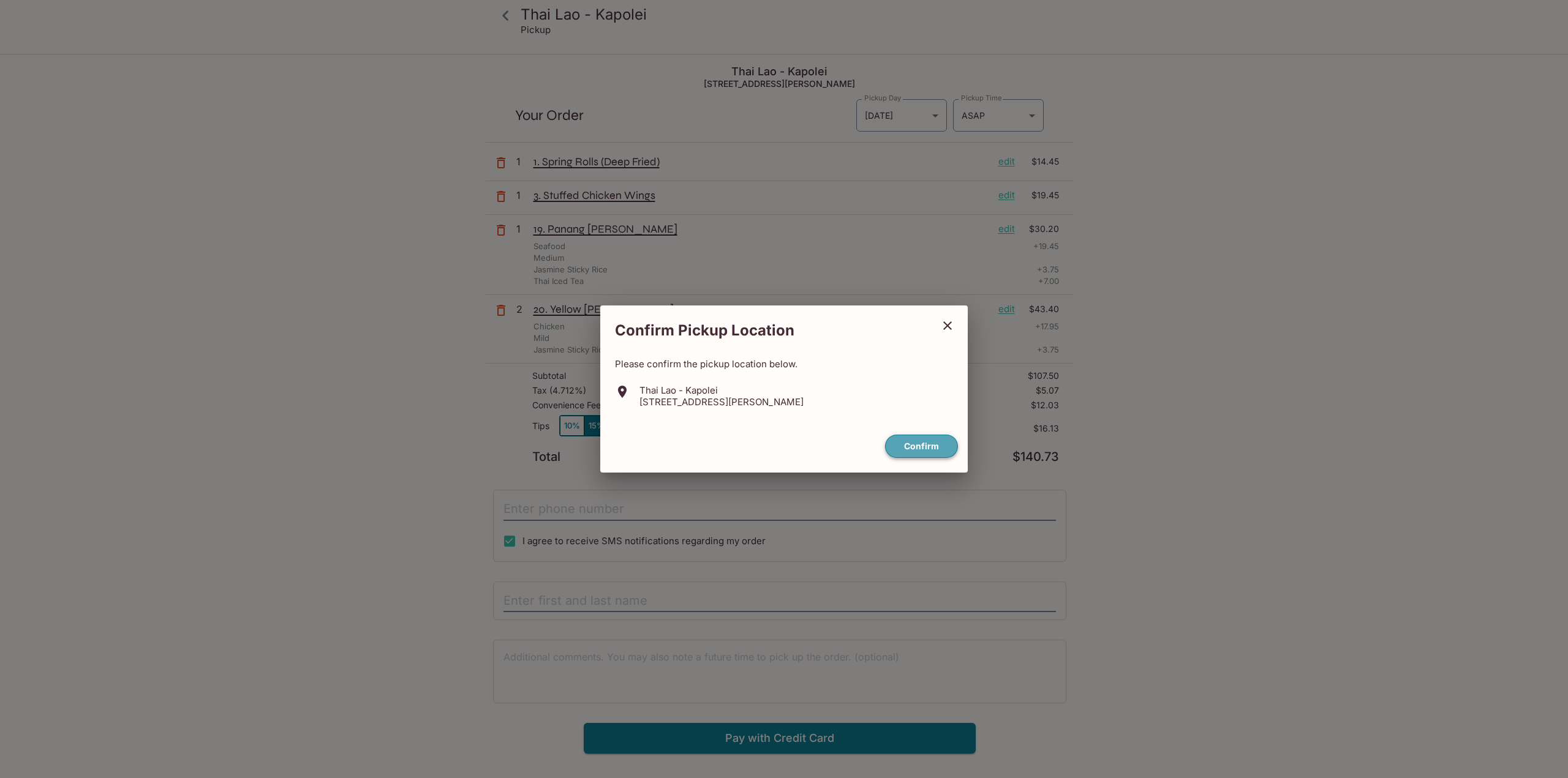
click at [939, 442] on button "Confirm" at bounding box center [921, 446] width 73 height 24
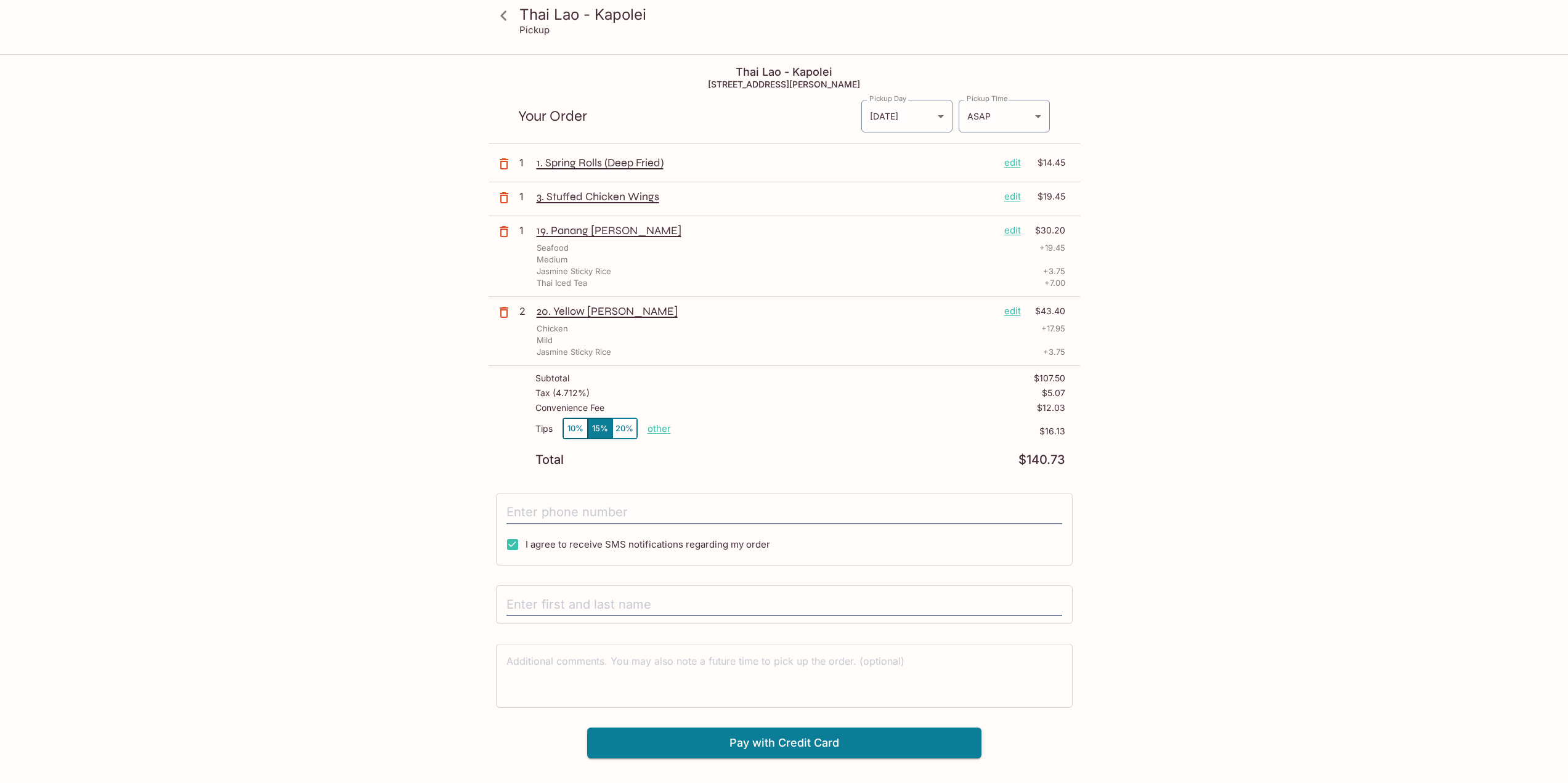
click at [660, 588] on div at bounding box center [784, 605] width 577 height 39
click at [659, 606] on input "text" at bounding box center [784, 605] width 556 height 23
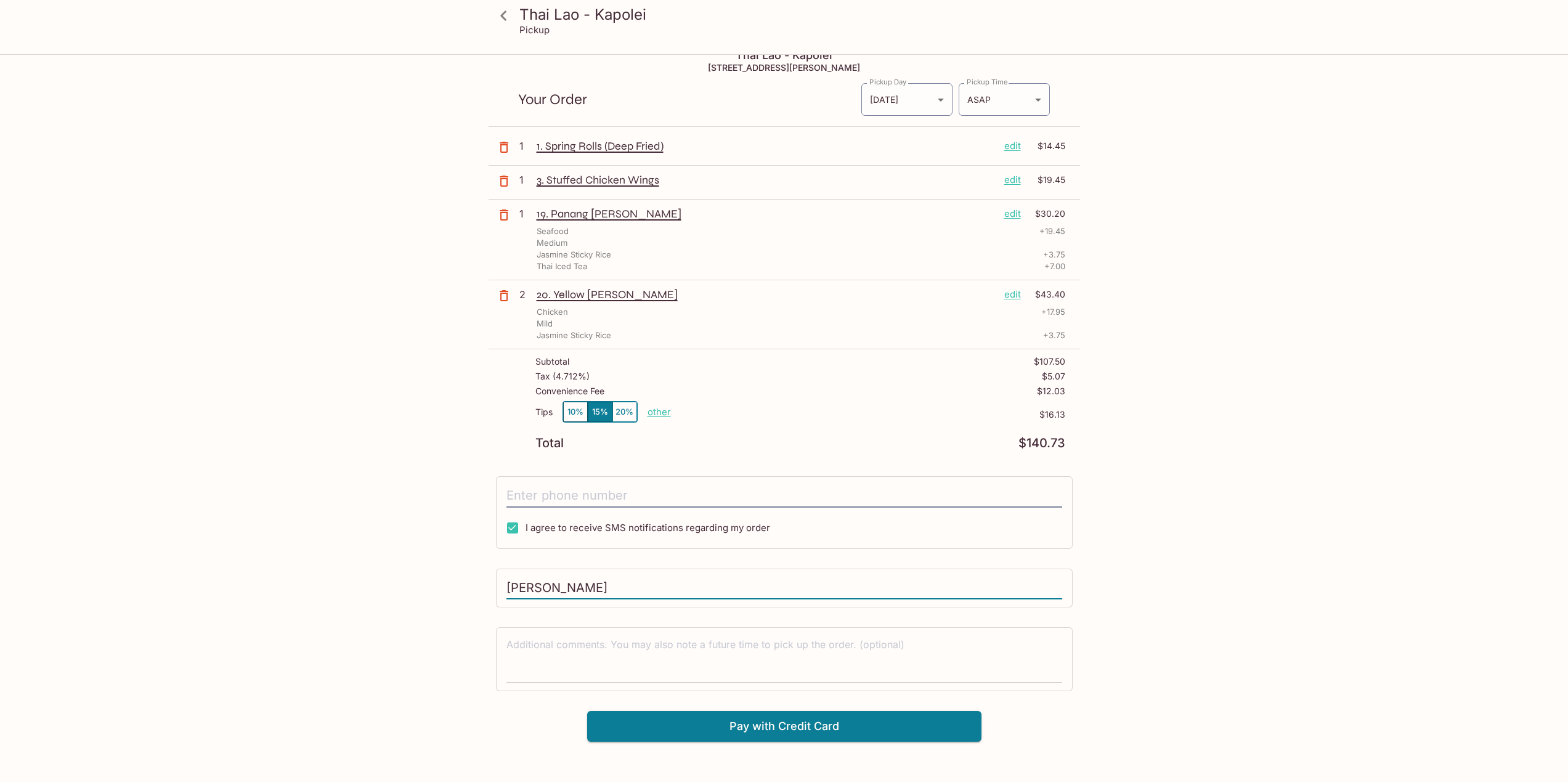
scroll to position [55, 0]
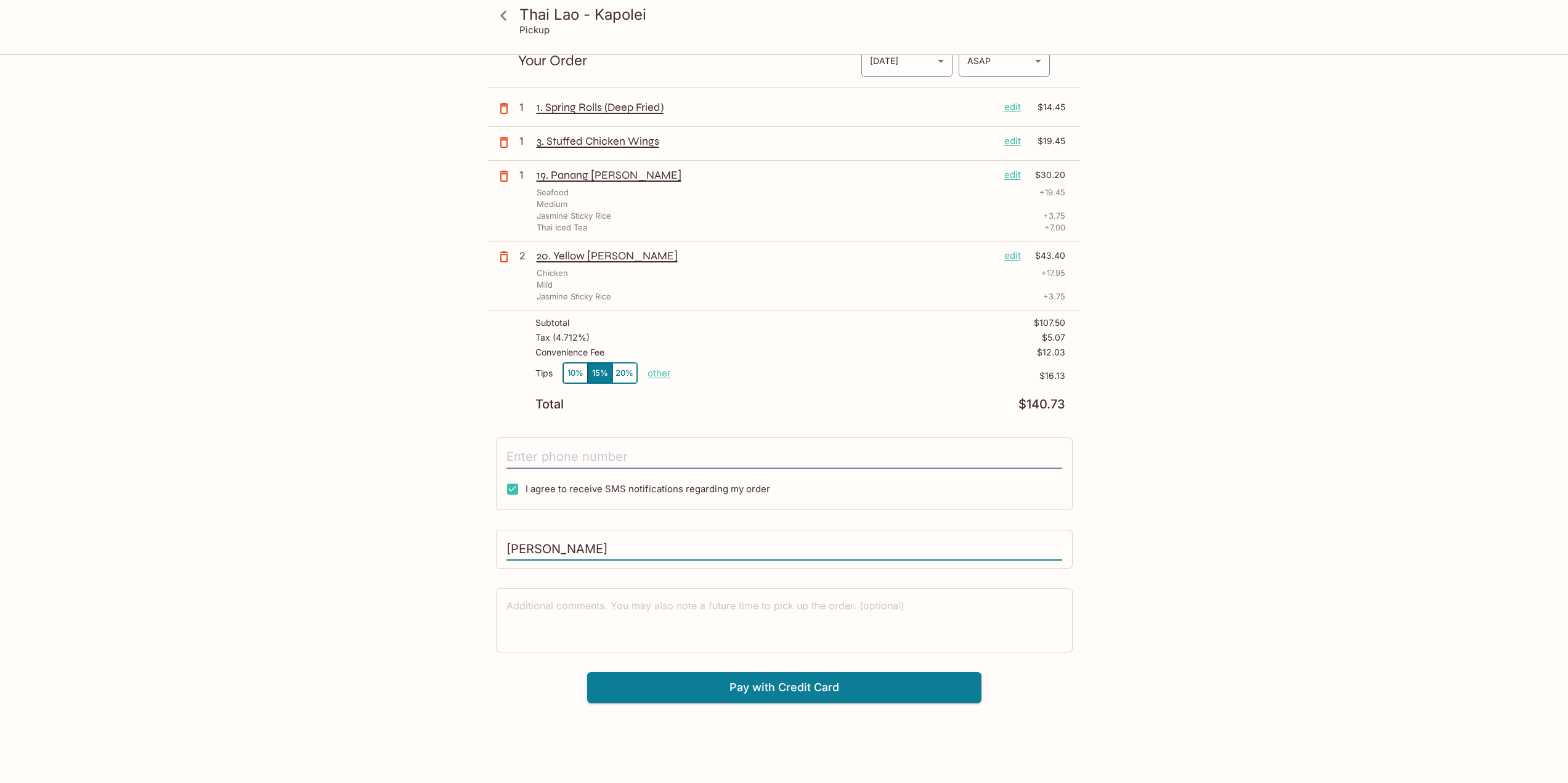
type input "Sarah Tanaka"
click at [665, 371] on p "other" at bounding box center [659, 373] width 23 height 12
drag, startPoint x: 722, startPoint y: 376, endPoint x: 865, endPoint y: 394, distance: 144.1
click at [844, 399] on div "Subtotal $107.50 Tax ( 4.712% ) $5.07 Convenience Fee $12.03 Tips 10% 15% 20% D…" at bounding box center [784, 365] width 591 height 107
type input "0.00"
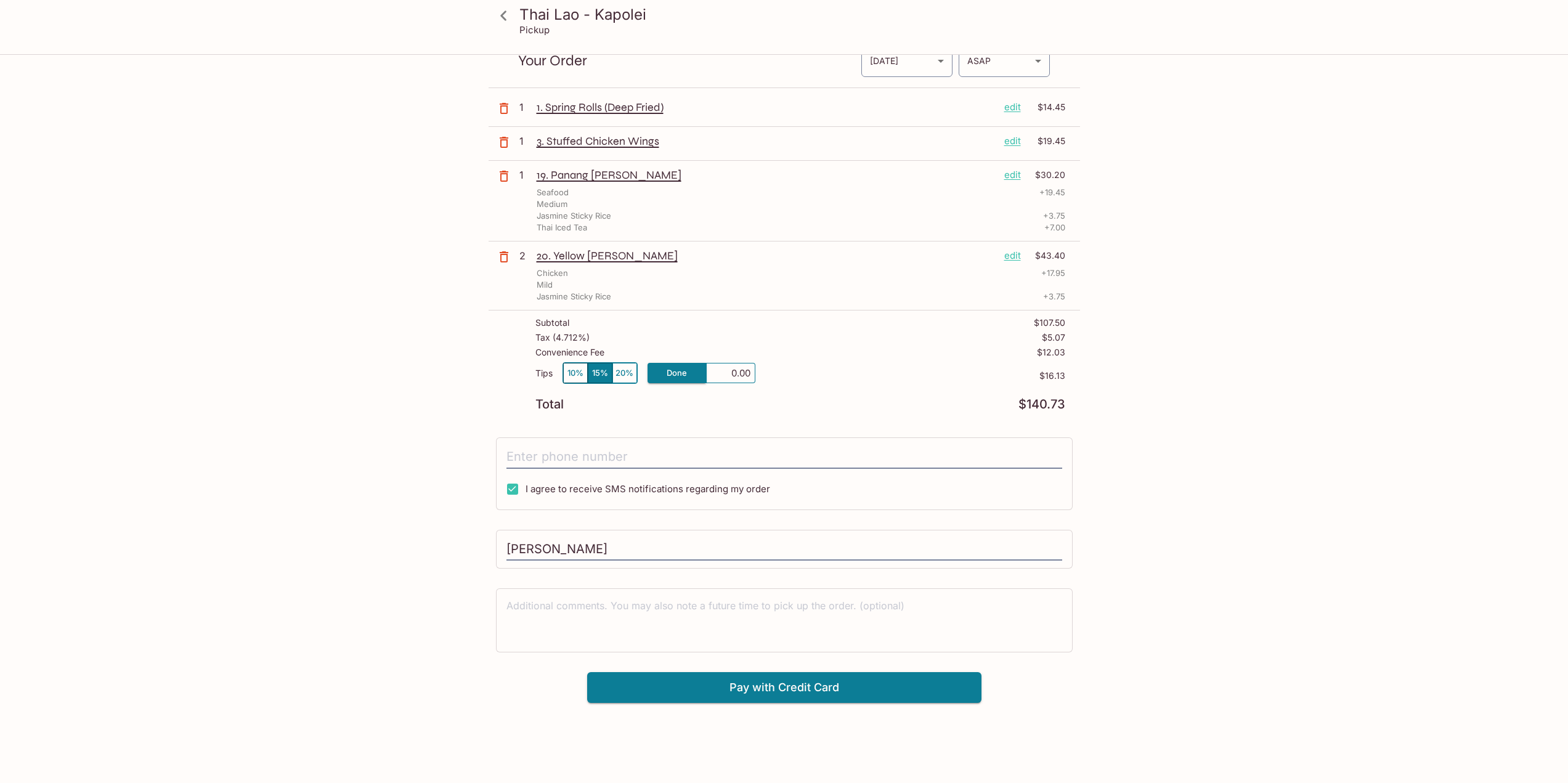
click at [755, 377] on p "$16.13" at bounding box center [910, 376] width 310 height 10
click at [553, 354] on p "Convenience Fee" at bounding box center [569, 353] width 69 height 10
drag, startPoint x: 1051, startPoint y: 350, endPoint x: 1033, endPoint y: 348, distance: 18.1
click at [1033, 348] on div "Thai Lao - Kapolei Pickup Thai Lao - Kapolei 563 Farrington Hwy #103, Kapolei, …" at bounding box center [784, 352] width 789 height 703
click at [829, 399] on div "Total $124.60" at bounding box center [800, 405] width 530 height 12
